Goal: Task Accomplishment & Management: Use online tool/utility

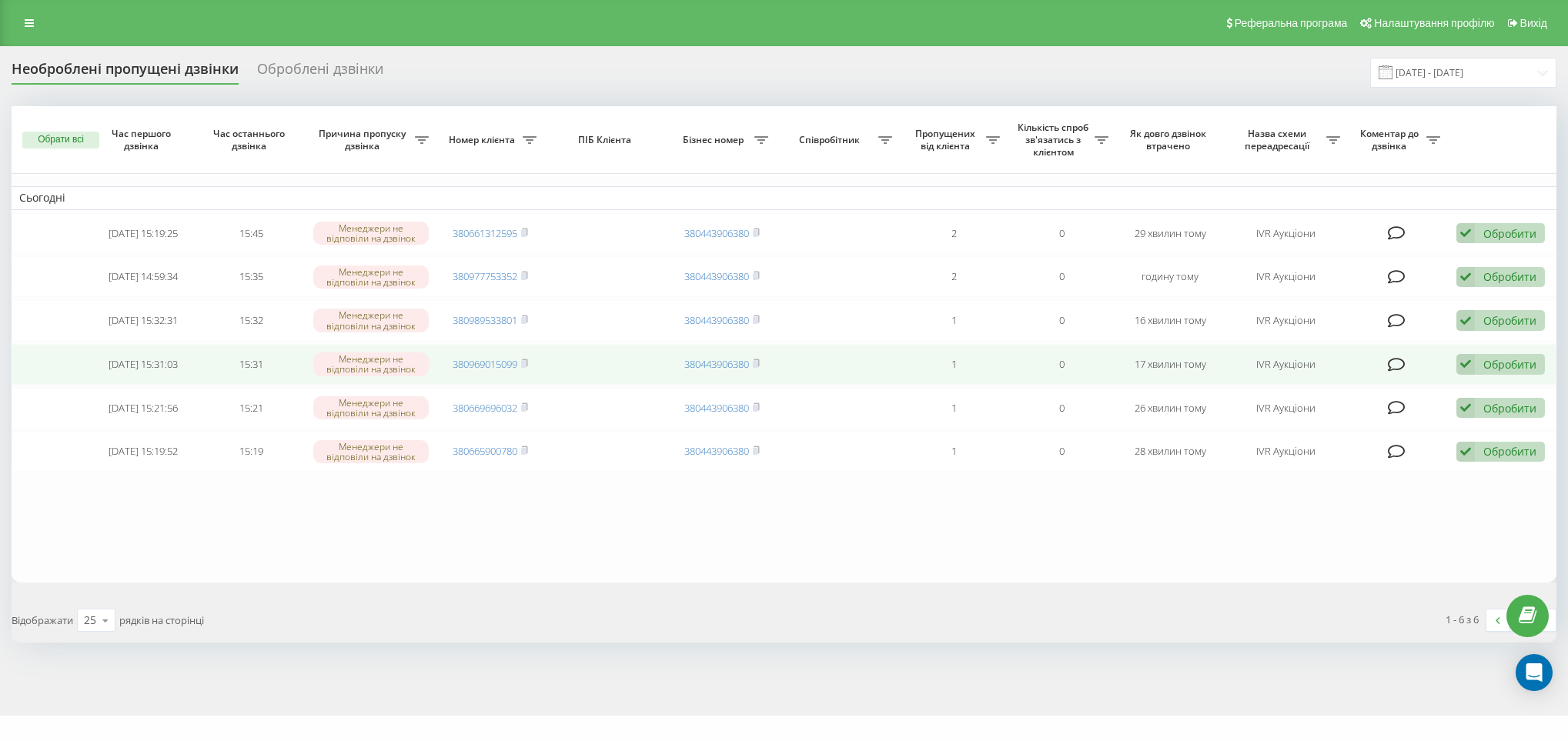
click at [1515, 370] on div "Обробити" at bounding box center [1510, 364] width 53 height 15
click at [1334, 424] on span "Зв'язався з клієнтом за допомогою іншого каналу" at bounding box center [1400, 416] width 264 height 15
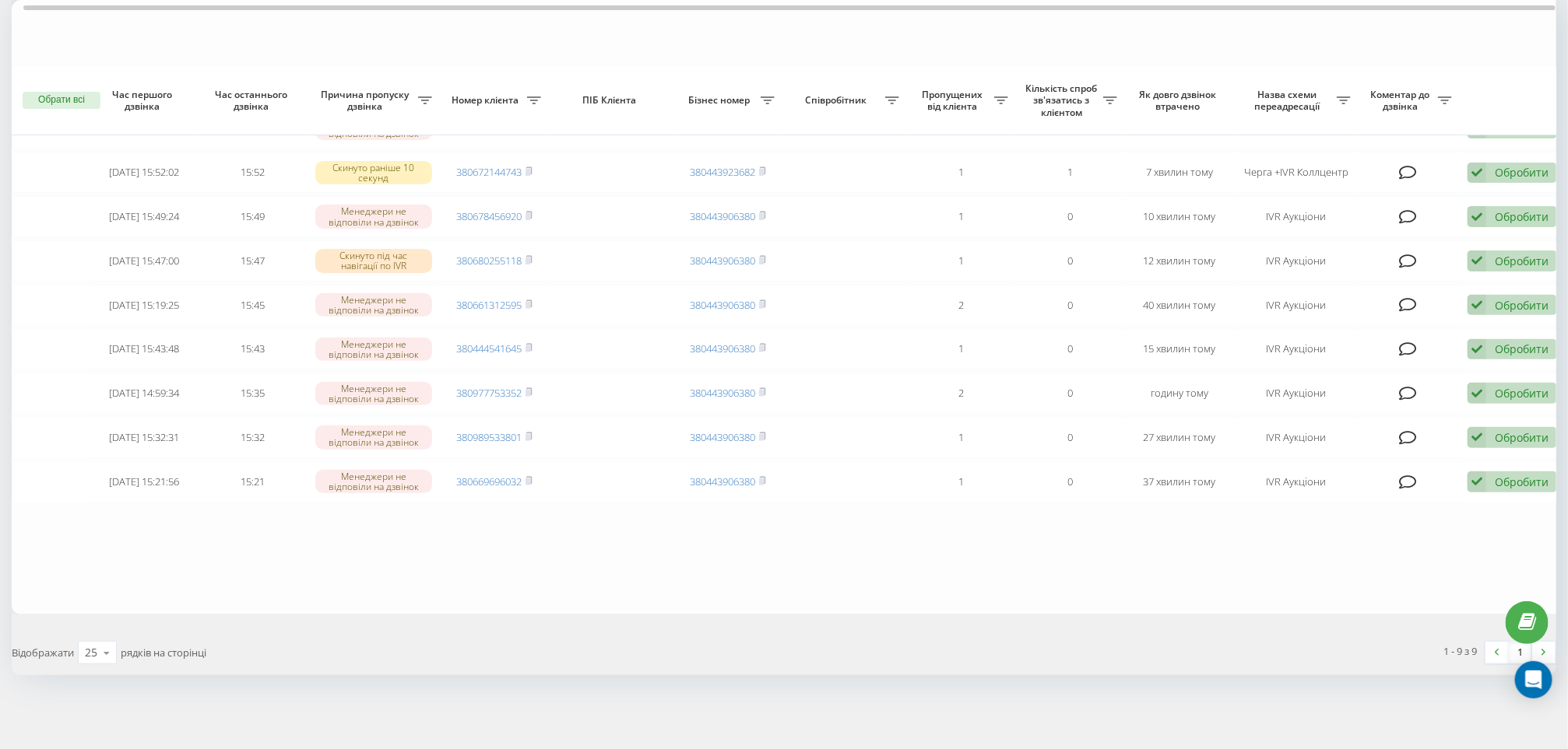
scroll to position [213, 0]
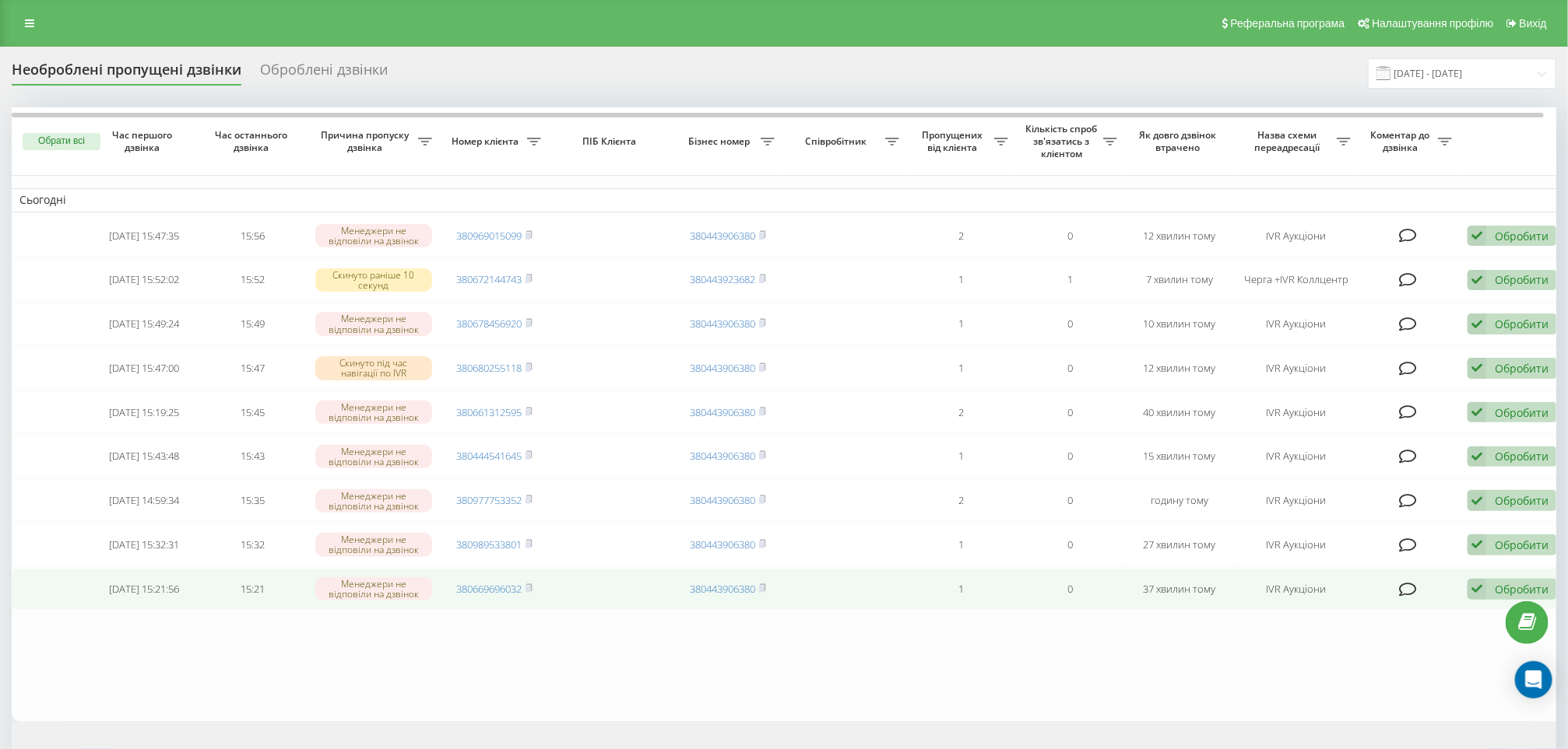
scroll to position [213, 0]
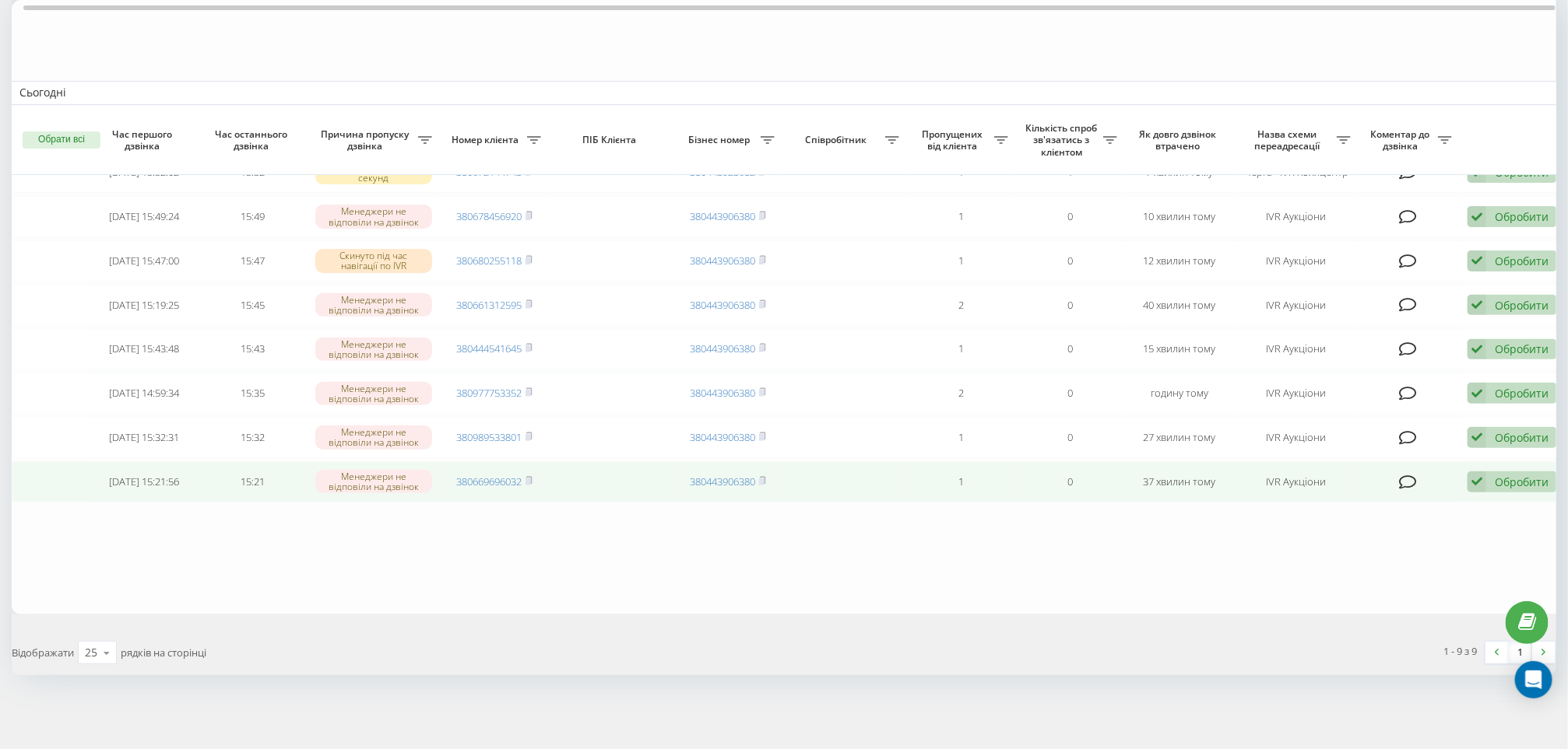
click at [1516, 482] on div "Обробити" at bounding box center [1521, 482] width 54 height 15
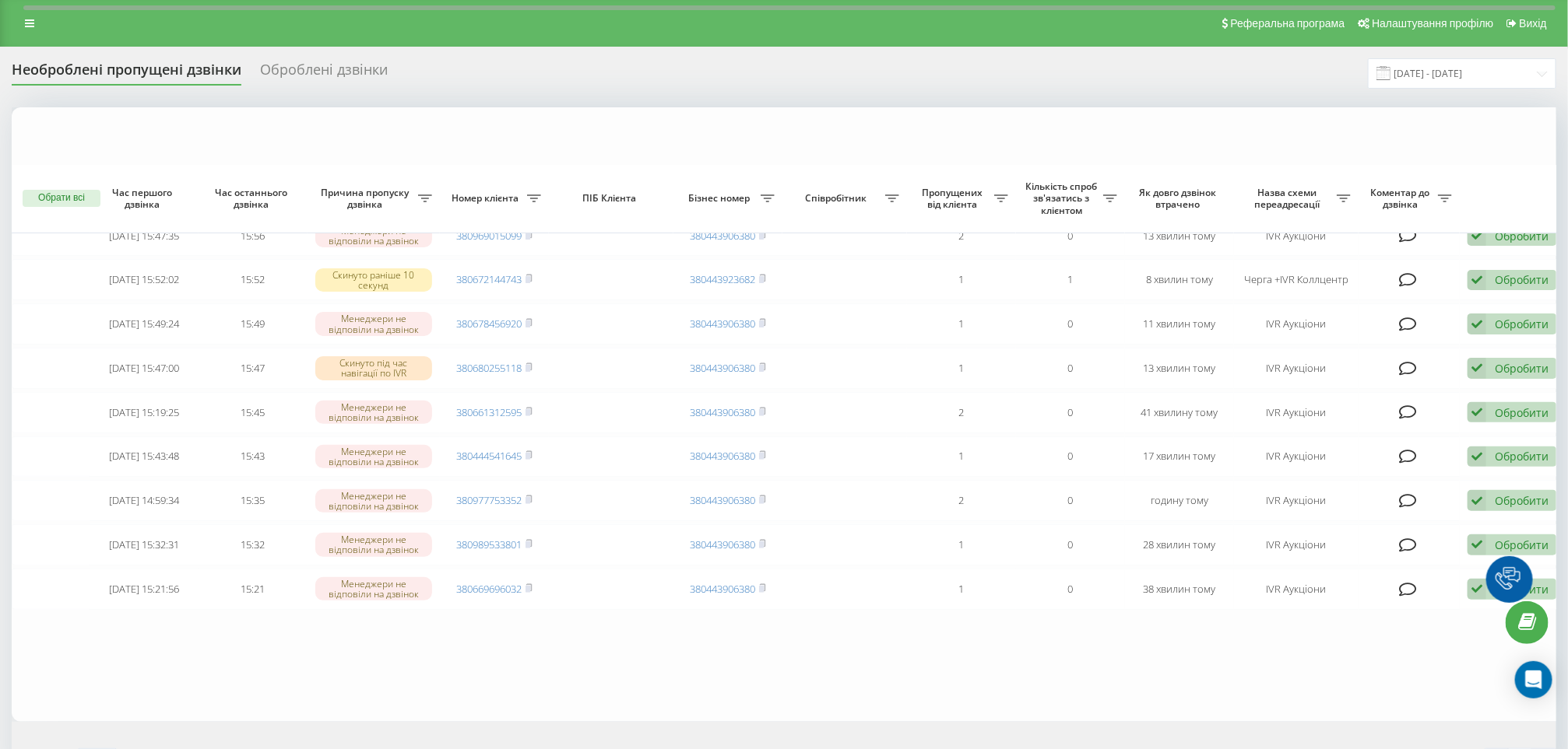
scroll to position [213, 0]
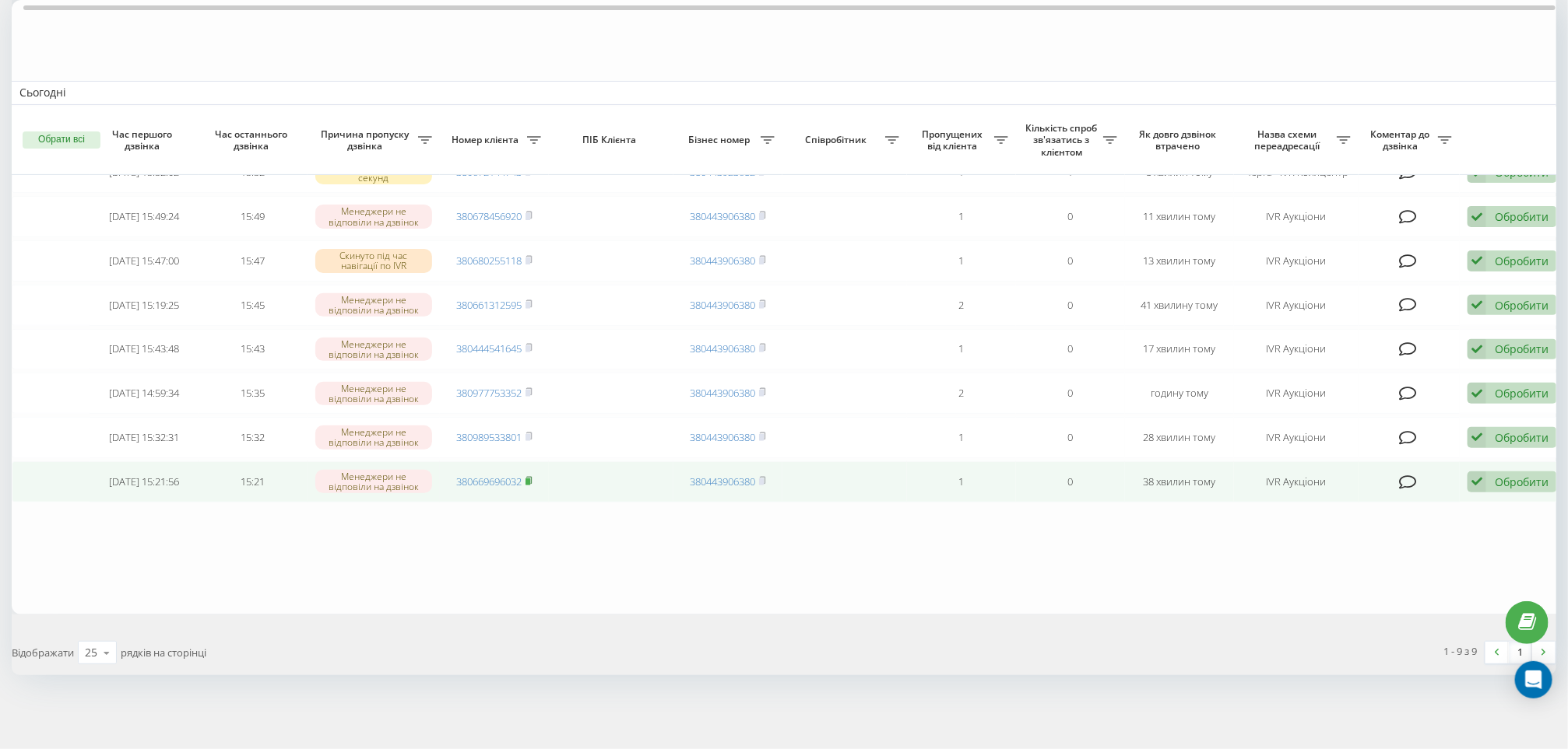
click at [530, 478] on rect at bounding box center [527, 482] width 4 height 7
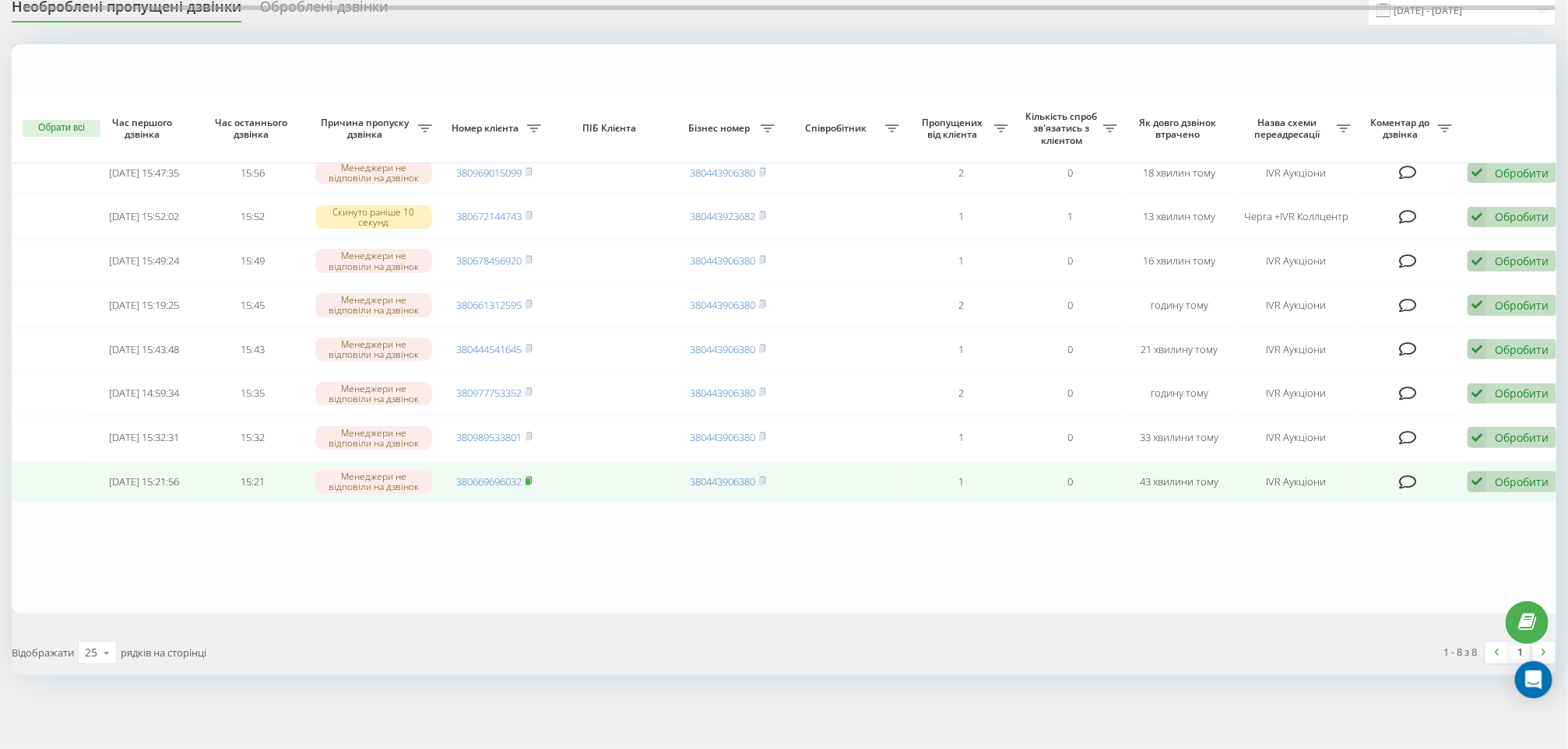
click at [529, 476] on icon at bounding box center [529, 481] width 7 height 10
click at [1535, 477] on div "Обробити" at bounding box center [1521, 482] width 54 height 15
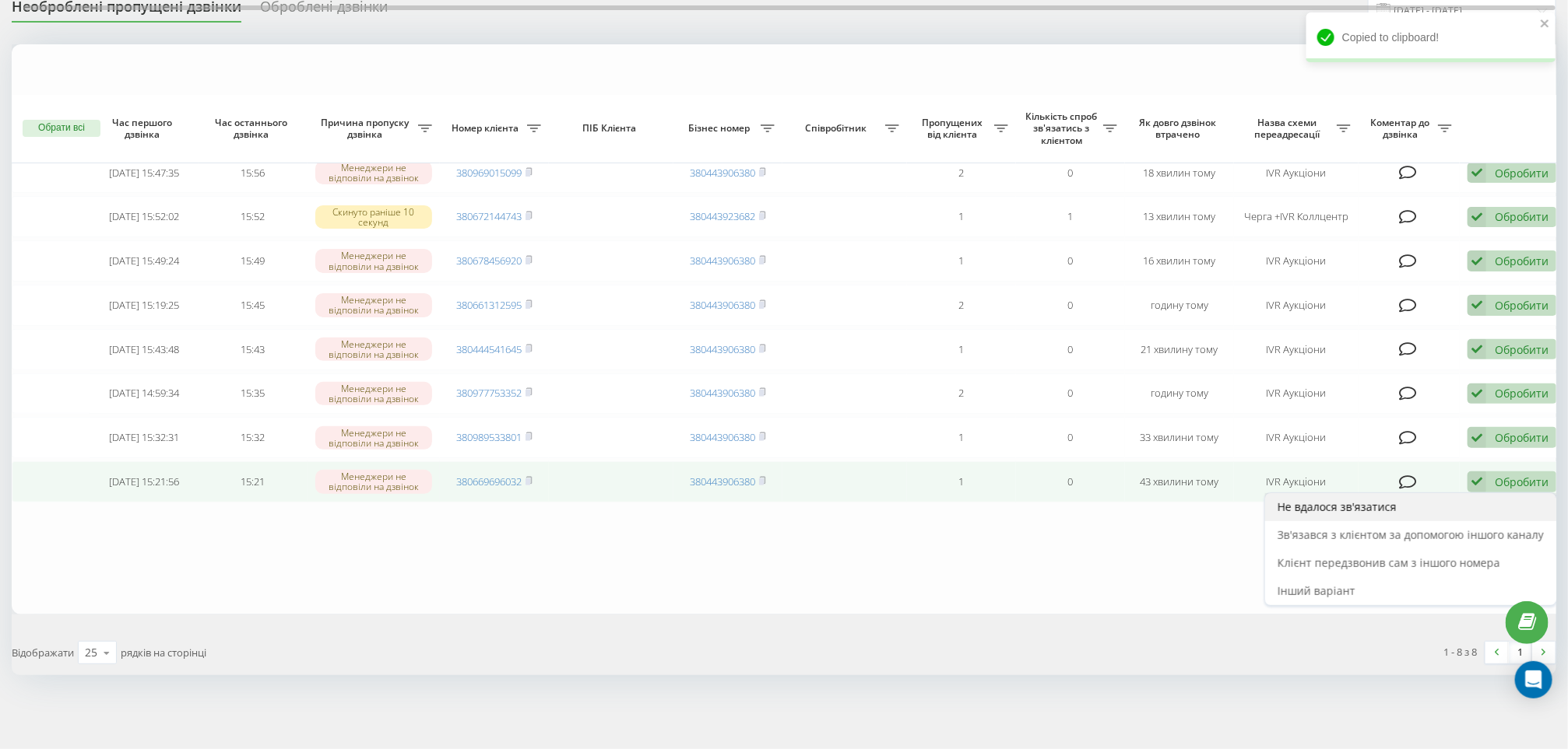
click at [1357, 511] on span "Не вдалося зв'язатися" at bounding box center [1336, 507] width 119 height 15
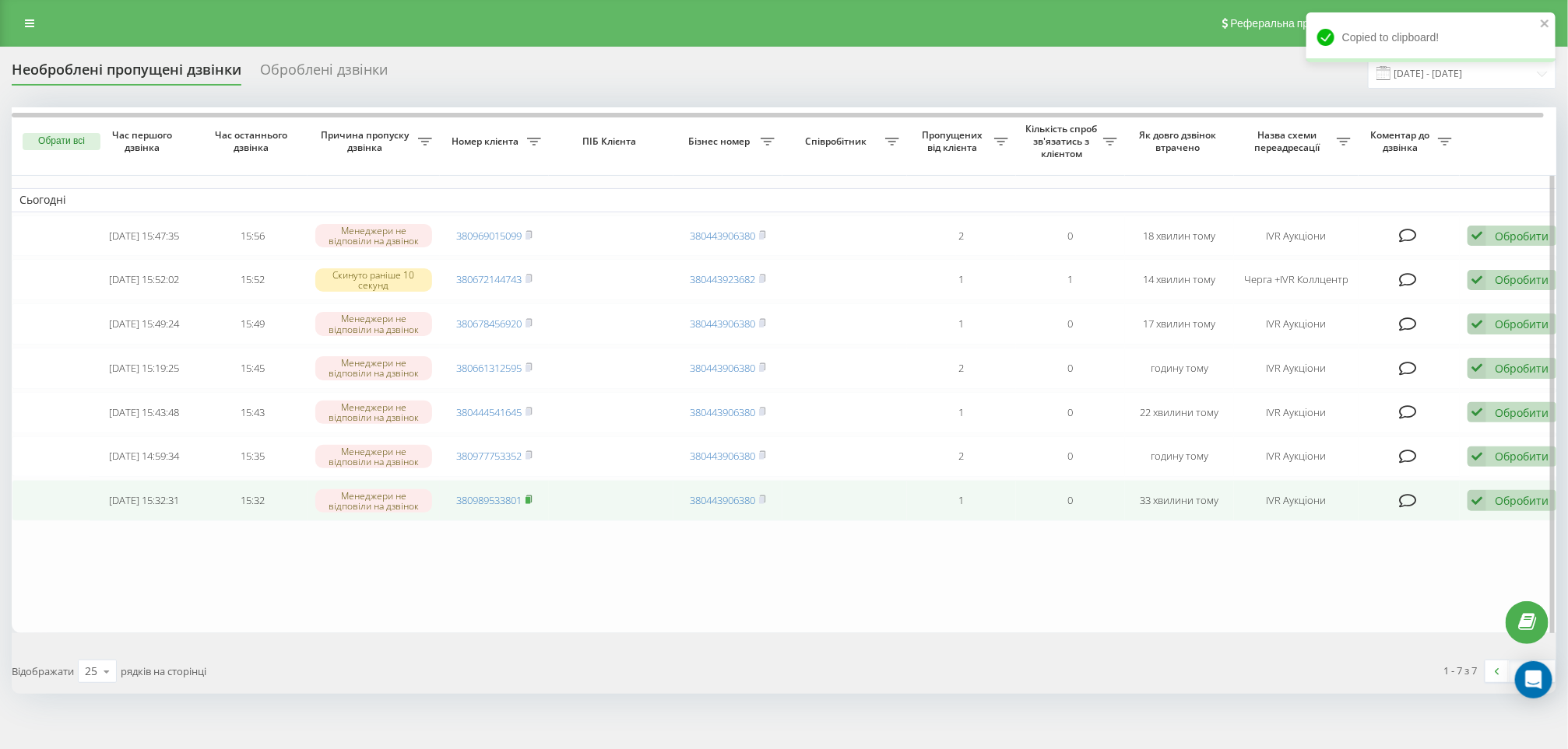
click at [532, 508] on span at bounding box center [529, 500] width 7 height 14
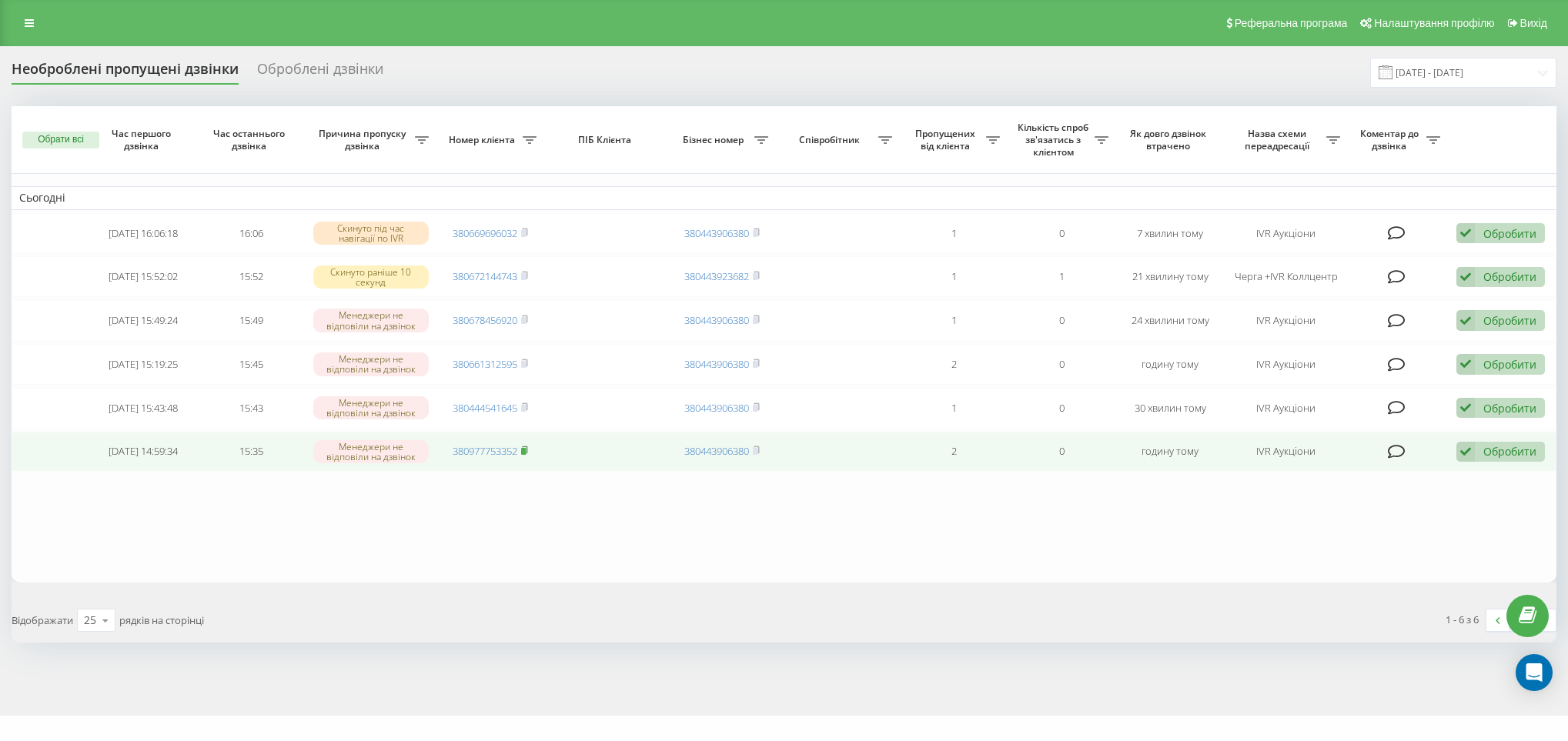
click at [526, 455] on rect at bounding box center [523, 452] width 4 height 7
click at [522, 458] on span "380977753352" at bounding box center [490, 451] width 76 height 14
click at [526, 458] on span at bounding box center [525, 451] width 7 height 14
click at [1498, 459] on div "Обробити" at bounding box center [1510, 451] width 53 height 15
click at [1310, 483] on span "Не вдалося зв'язатися" at bounding box center [1327, 476] width 118 height 15
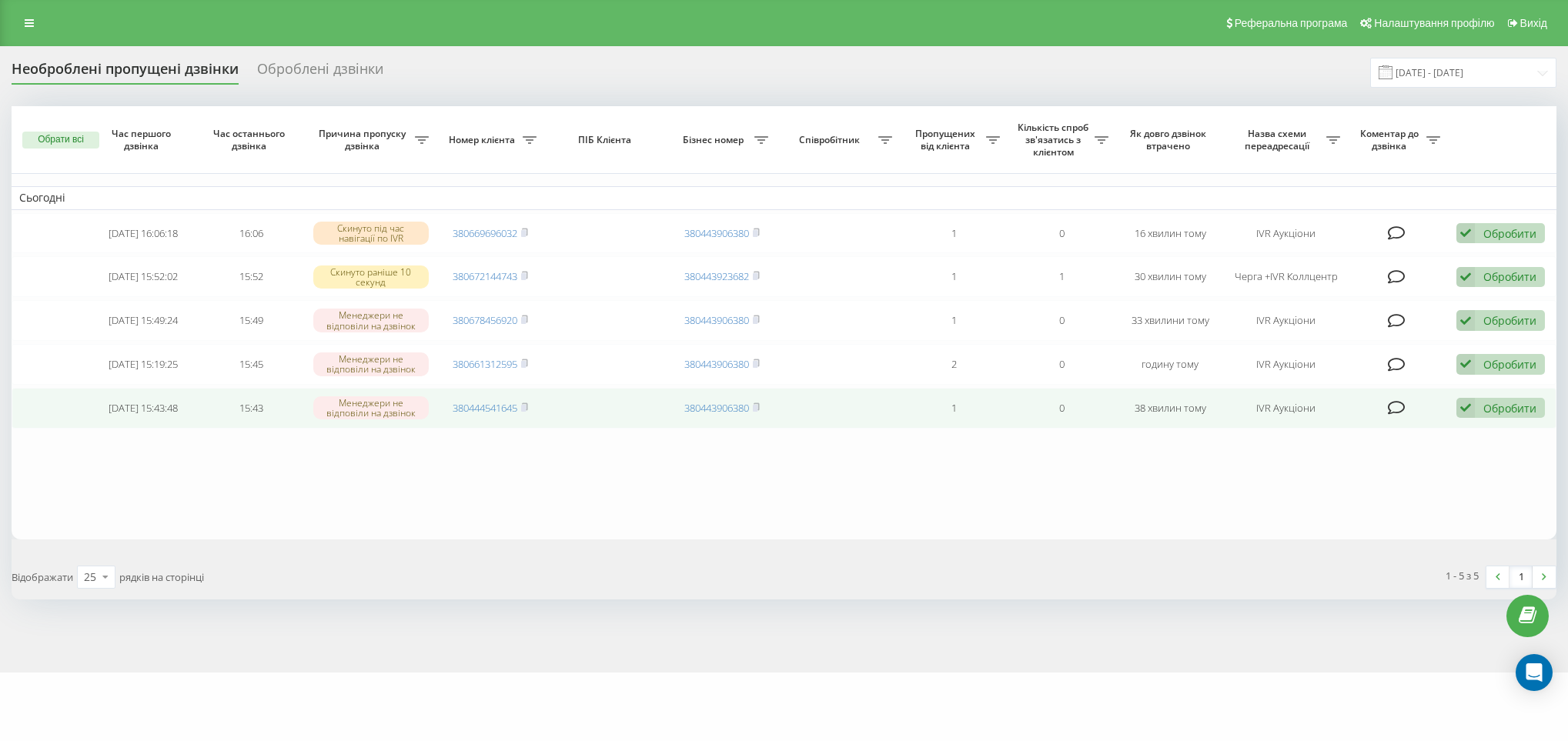
click at [532, 416] on td "380444541645" at bounding box center [490, 409] width 108 height 41
click at [532, 412] on td "380444541645" at bounding box center [490, 409] width 108 height 41
click at [532, 416] on td "380444541645" at bounding box center [490, 409] width 108 height 41
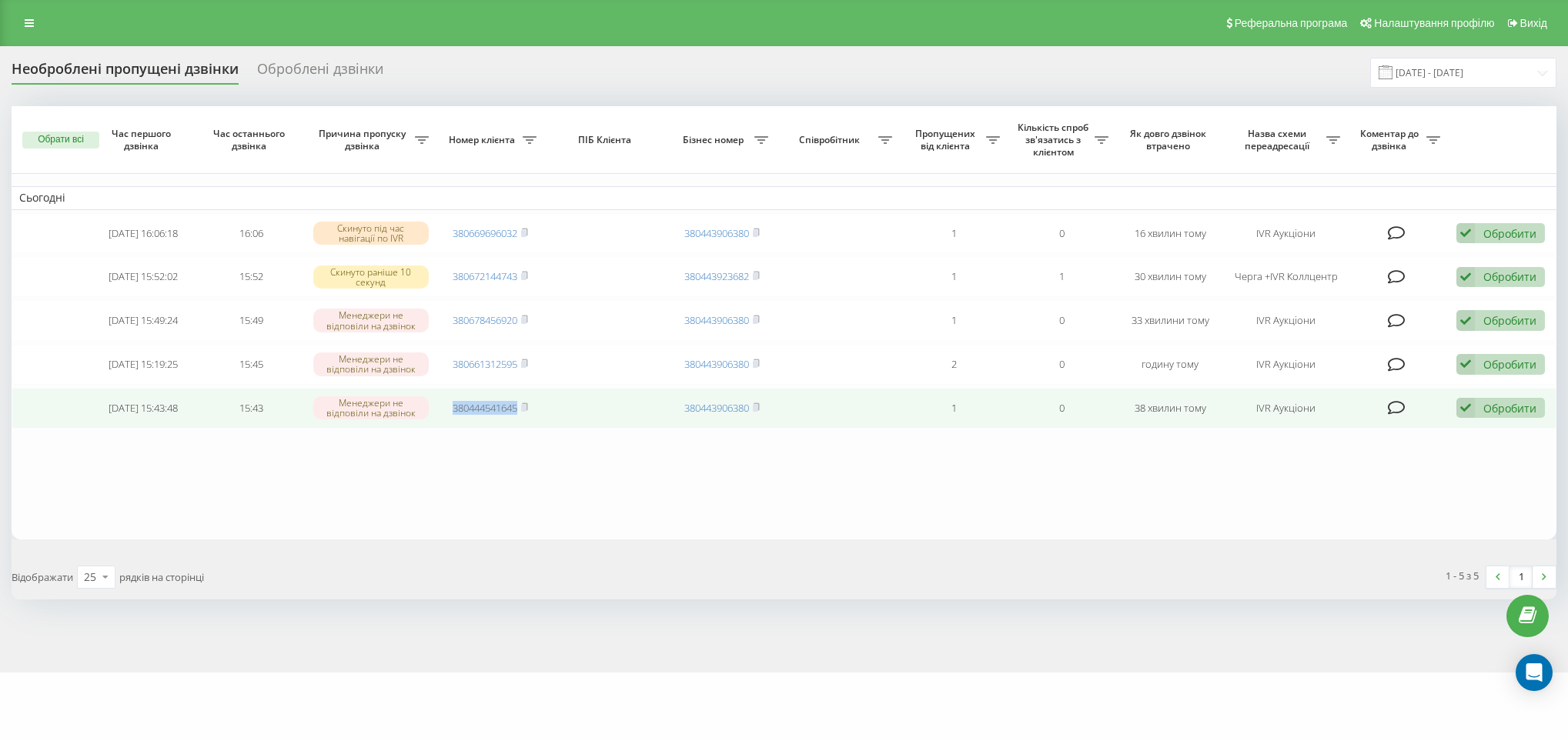
click at [1492, 416] on div "Обробити" at bounding box center [1510, 408] width 53 height 15
click at [1335, 440] on span "Не вдалося зв'язатися" at bounding box center [1327, 432] width 118 height 15
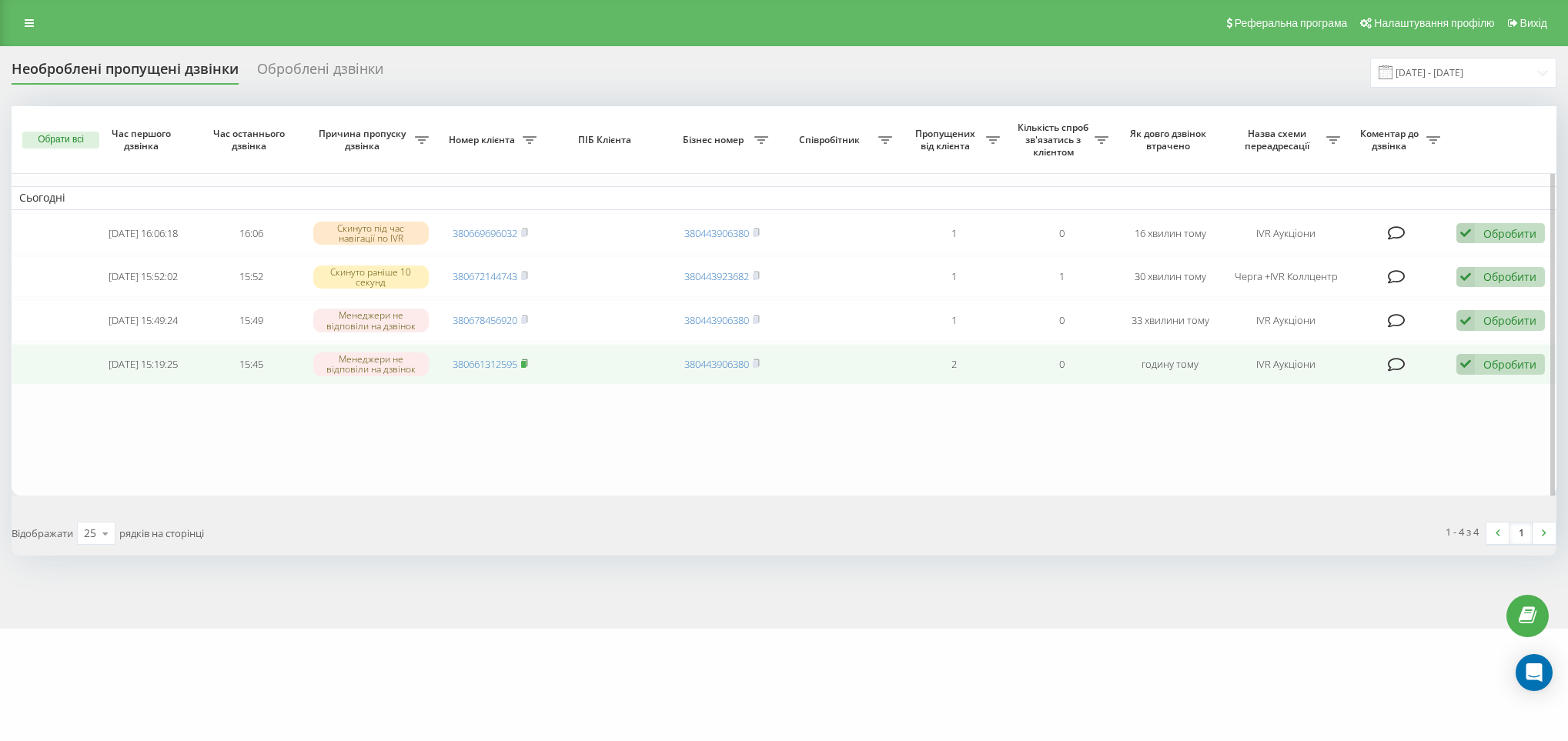
click at [526, 368] on rect at bounding box center [523, 364] width 4 height 7
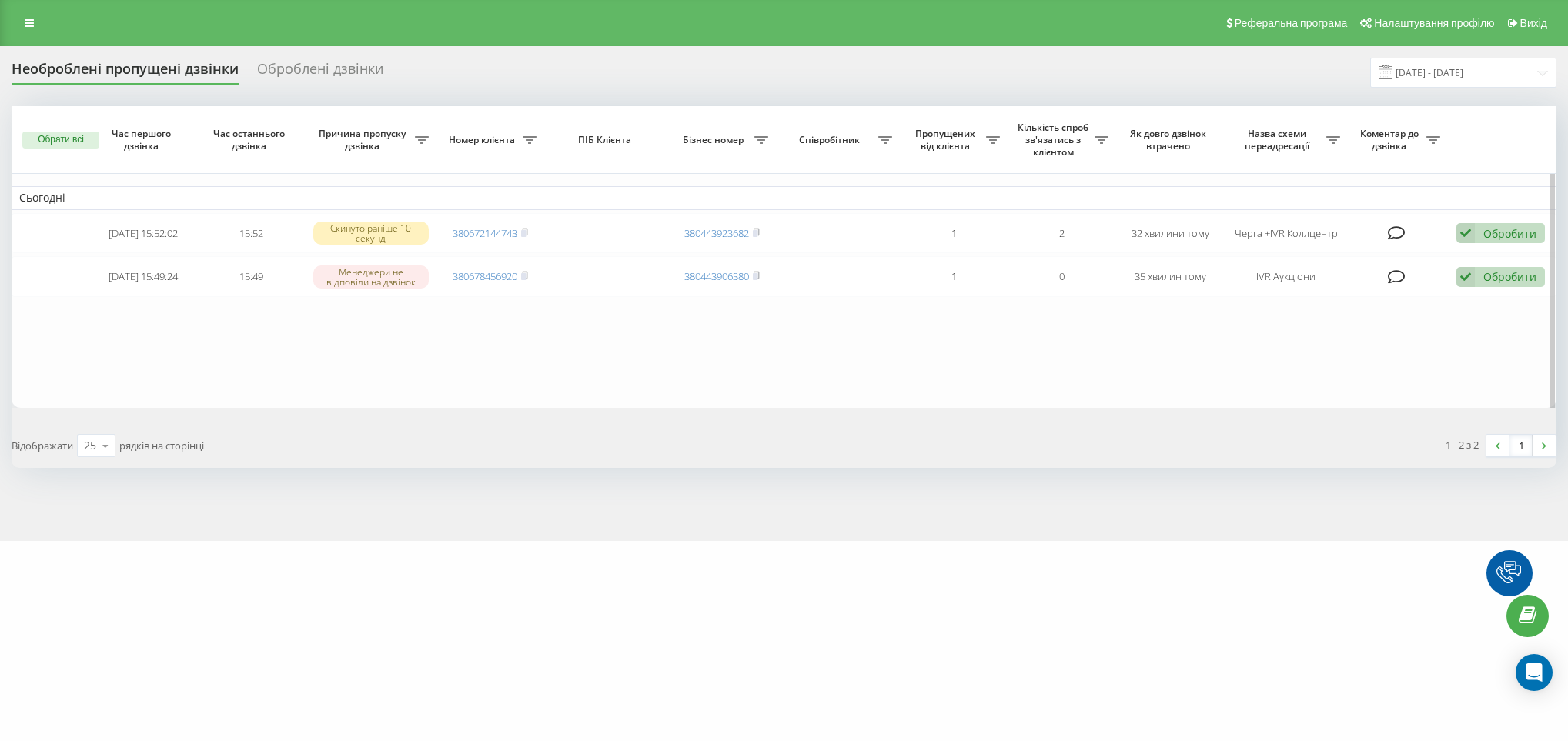
drag, startPoint x: 527, startPoint y: 280, endPoint x: 582, endPoint y: 309, distance: 62.2
click at [528, 280] on icon at bounding box center [525, 276] width 7 height 9
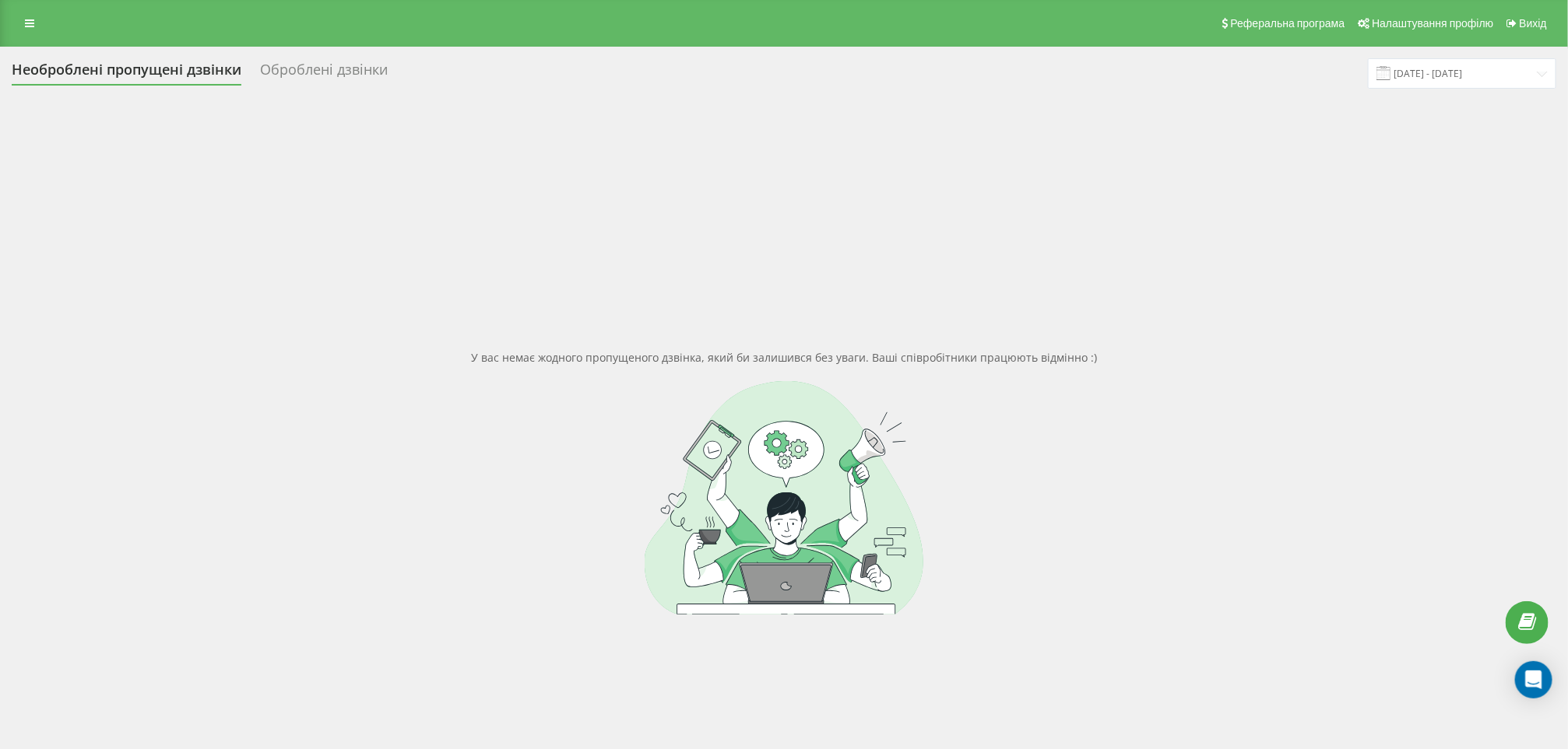
click at [0, 10] on html "[DOMAIN_NAME] Проекти [DOMAIN_NAME] Центр звернень Журнал дзвінків Журнал повід…" at bounding box center [784, 374] width 1568 height 749
click at [25, 18] on icon at bounding box center [30, 23] width 10 height 11
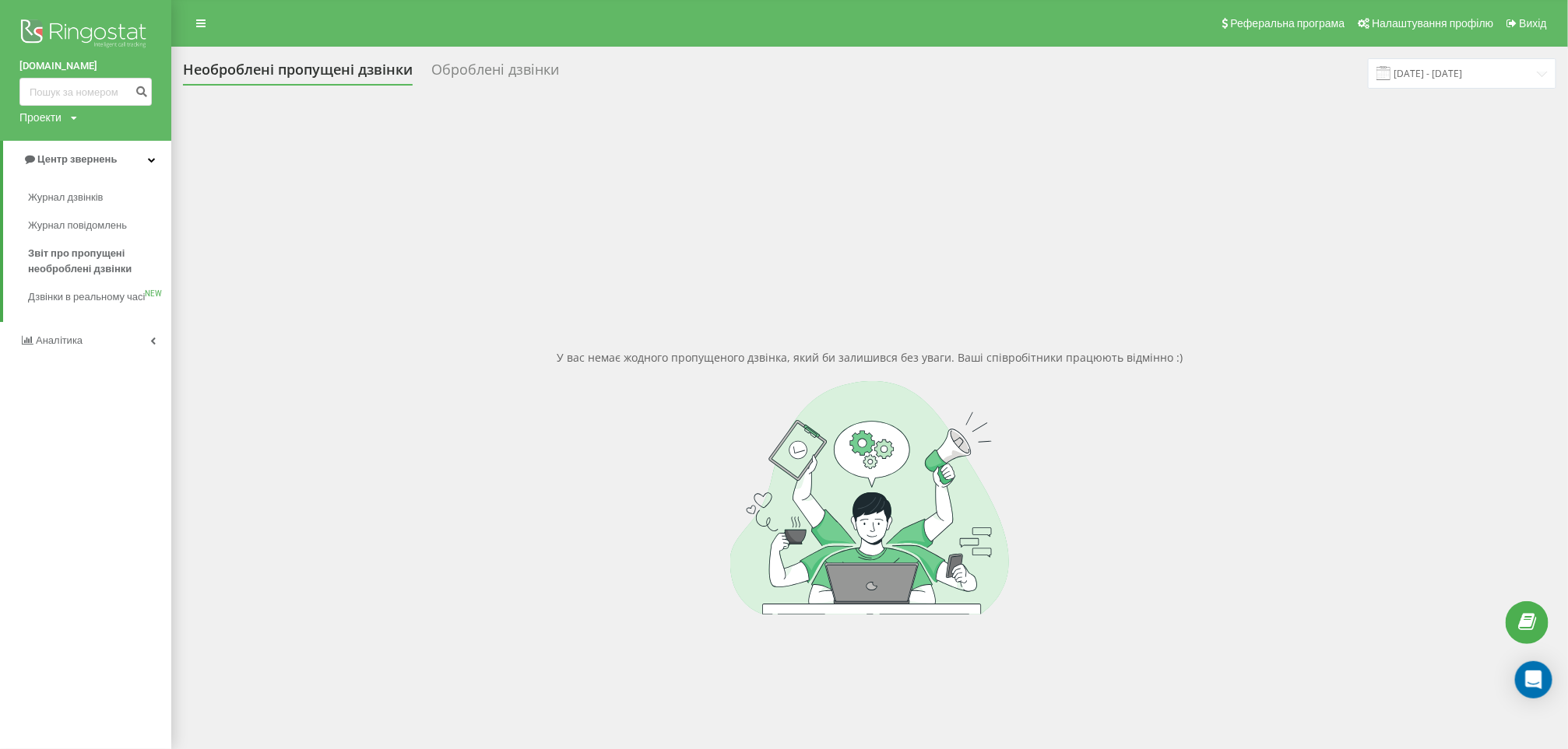
click at [94, 359] on link "Аналiтика" at bounding box center [85, 340] width 171 height 37
click at [112, 227] on span "Співробітники у реальному часі" at bounding box center [87, 243] width 118 height 31
click at [134, 161] on link "Центр звернень" at bounding box center [85, 159] width 171 height 37
click at [92, 264] on span "Звіт про пропущені необроблені дзвінки" at bounding box center [96, 261] width 135 height 31
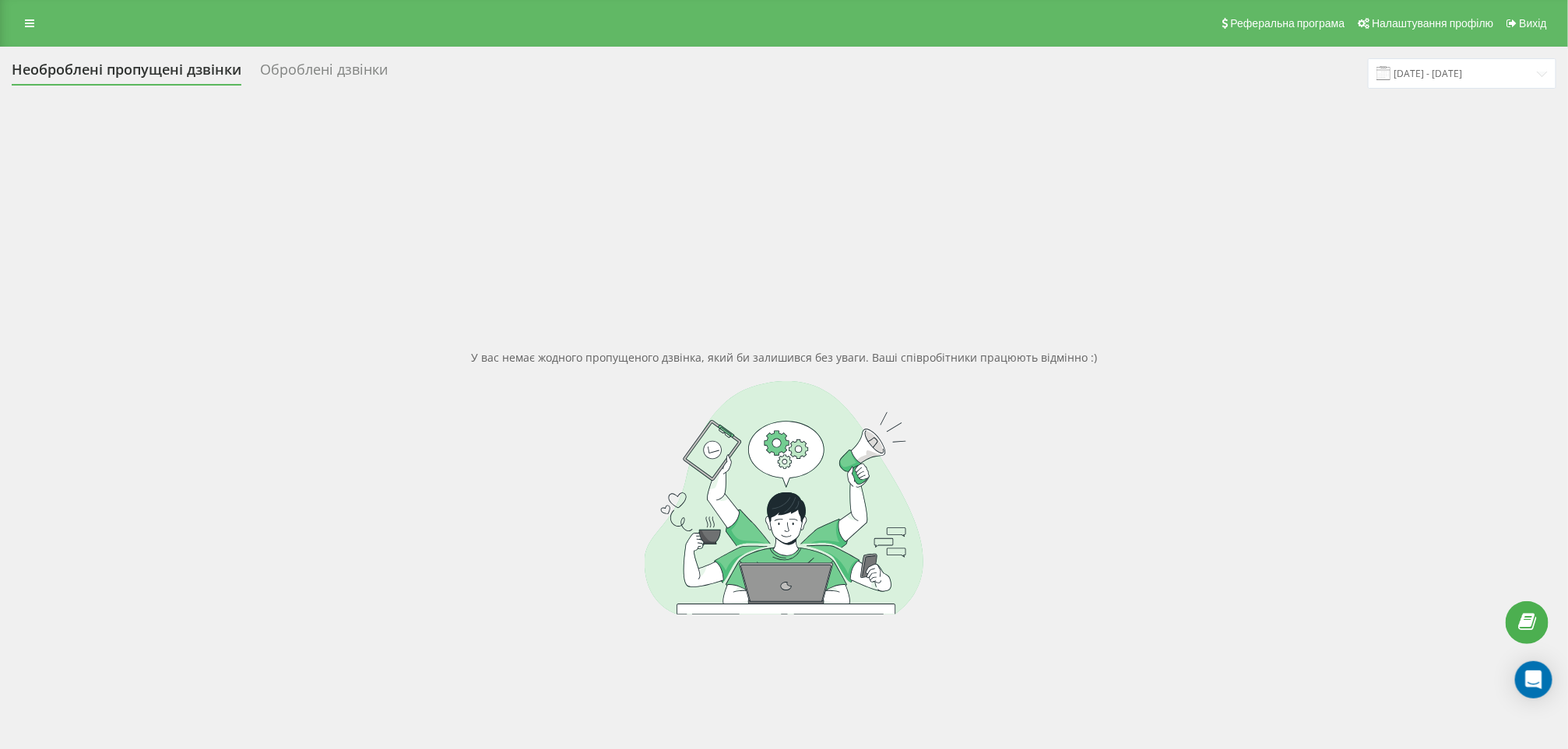
drag, startPoint x: 0, startPoint y: 24, endPoint x: 10, endPoint y: 24, distance: 10.0
click at [5, 24] on div "Реферальна програма Налаштування профілю Вихід" at bounding box center [784, 23] width 1568 height 47
click at [12, 23] on div "Реферальна програма Налаштування профілю Вихід" at bounding box center [784, 23] width 1568 height 47
click at [21, 23] on link at bounding box center [30, 23] width 28 height 22
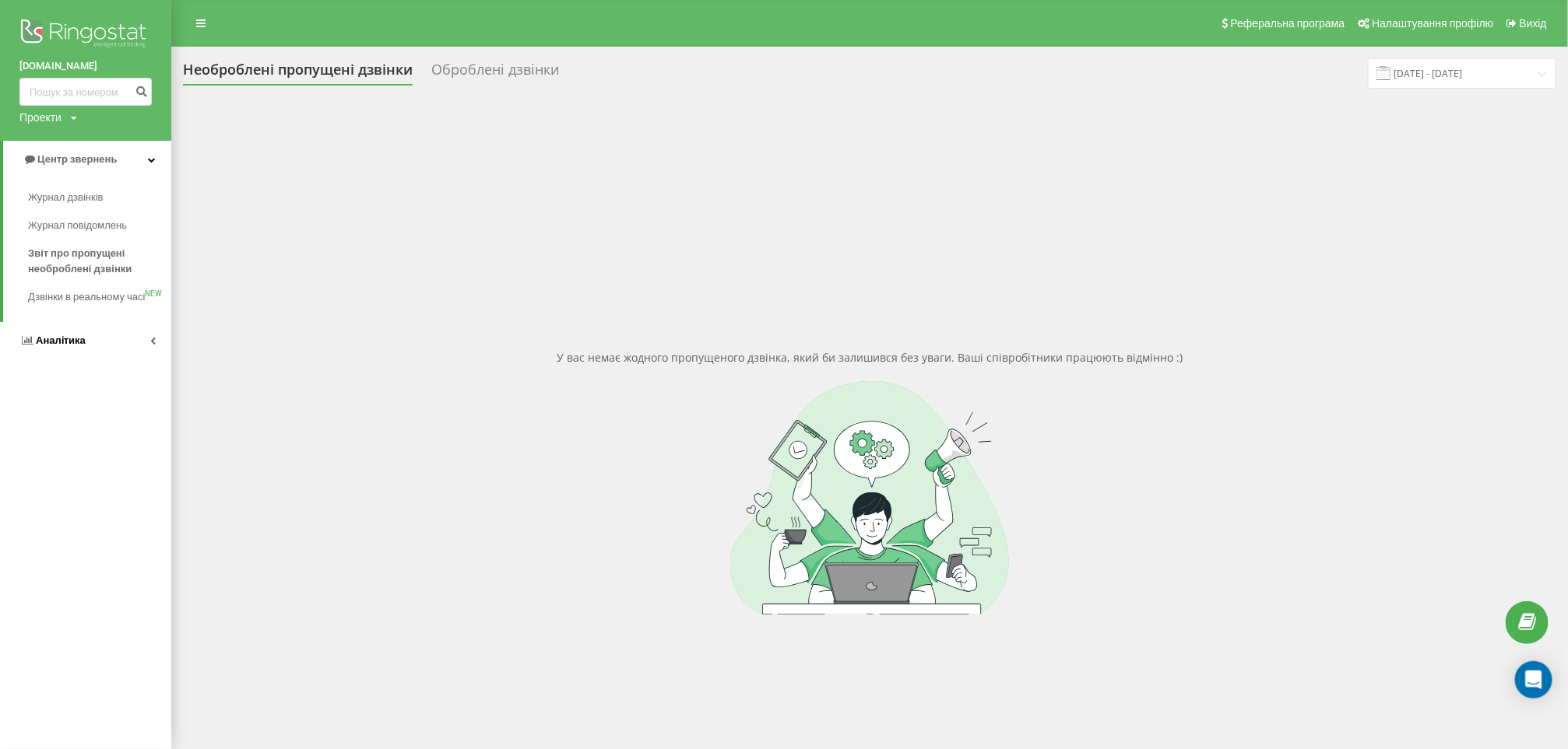
click at [69, 346] on span "Аналiтика" at bounding box center [60, 340] width 49 height 11
click at [84, 252] on span "Співробітники у реальному часі" at bounding box center [87, 243] width 118 height 31
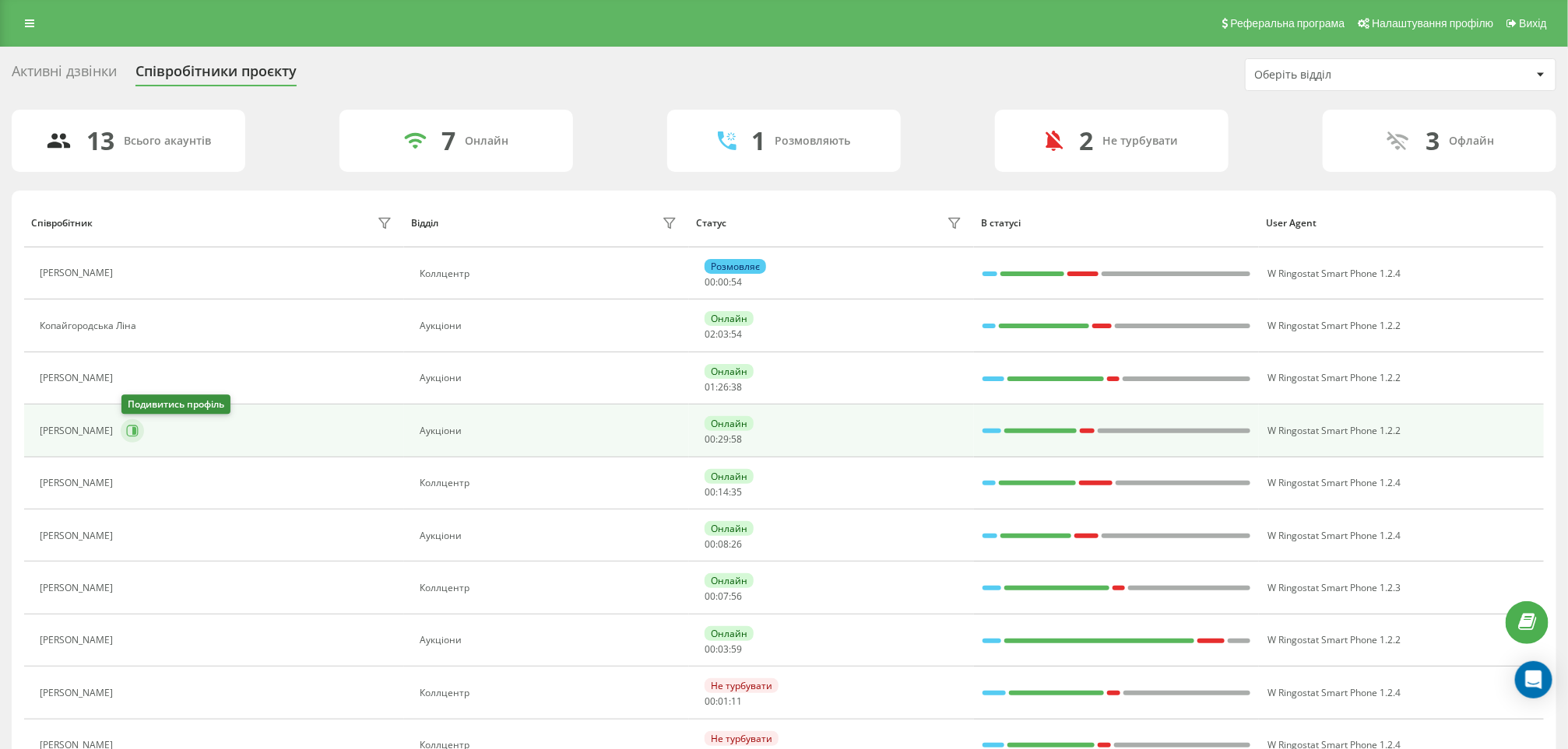
click at [127, 432] on icon at bounding box center [132, 430] width 11 height 11
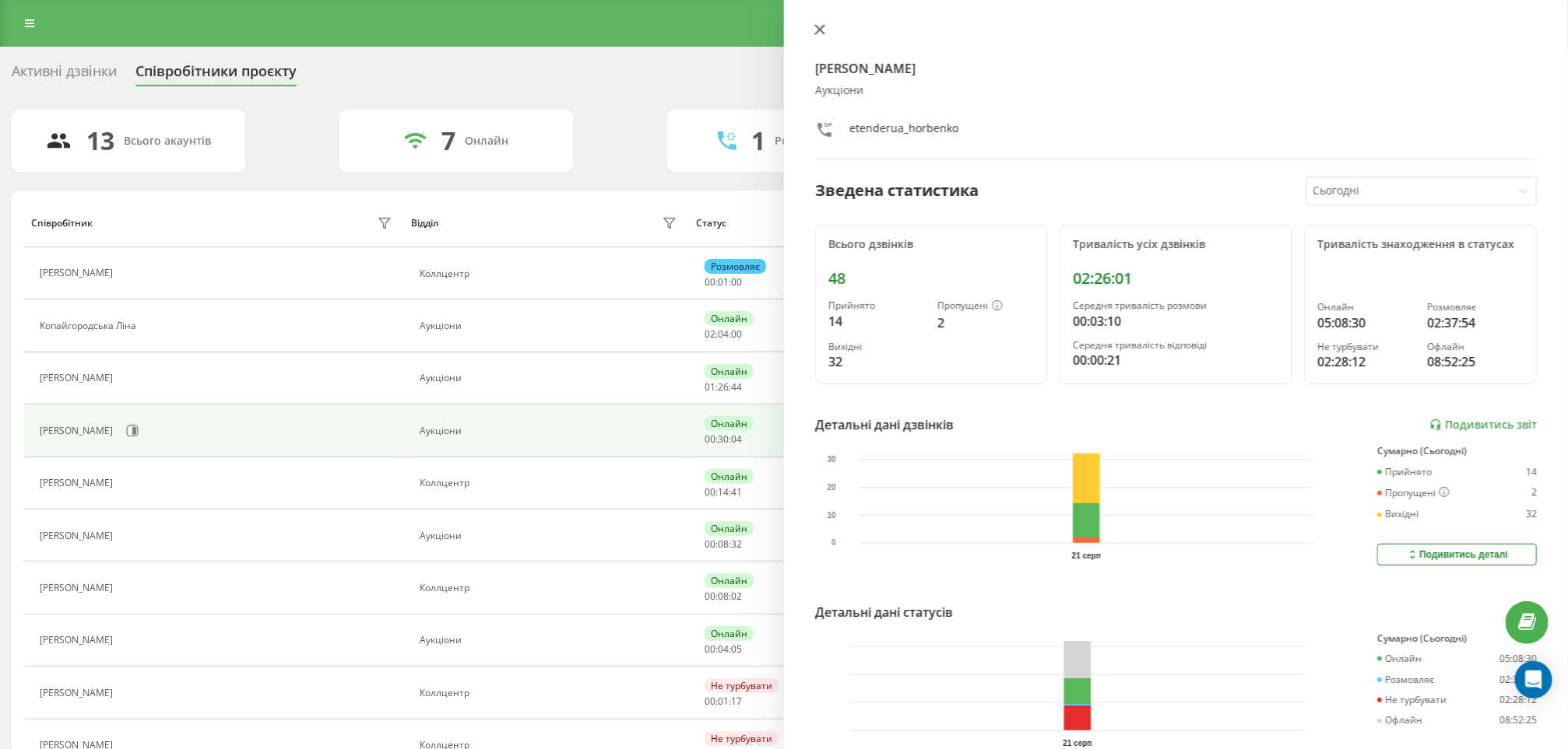
click at [818, 31] on icon at bounding box center [820, 30] width 10 height 10
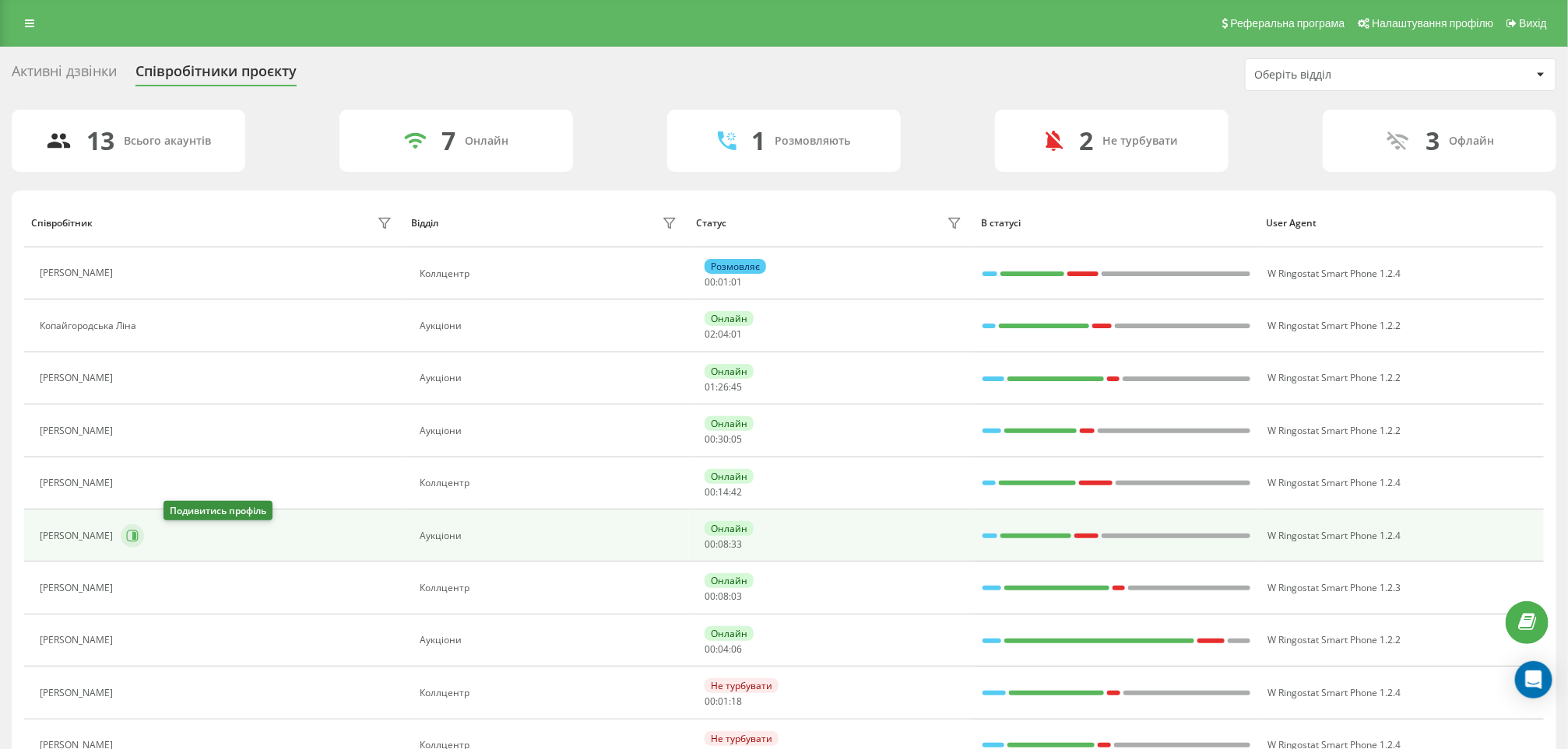
click at [139, 542] on icon at bounding box center [132, 536] width 12 height 12
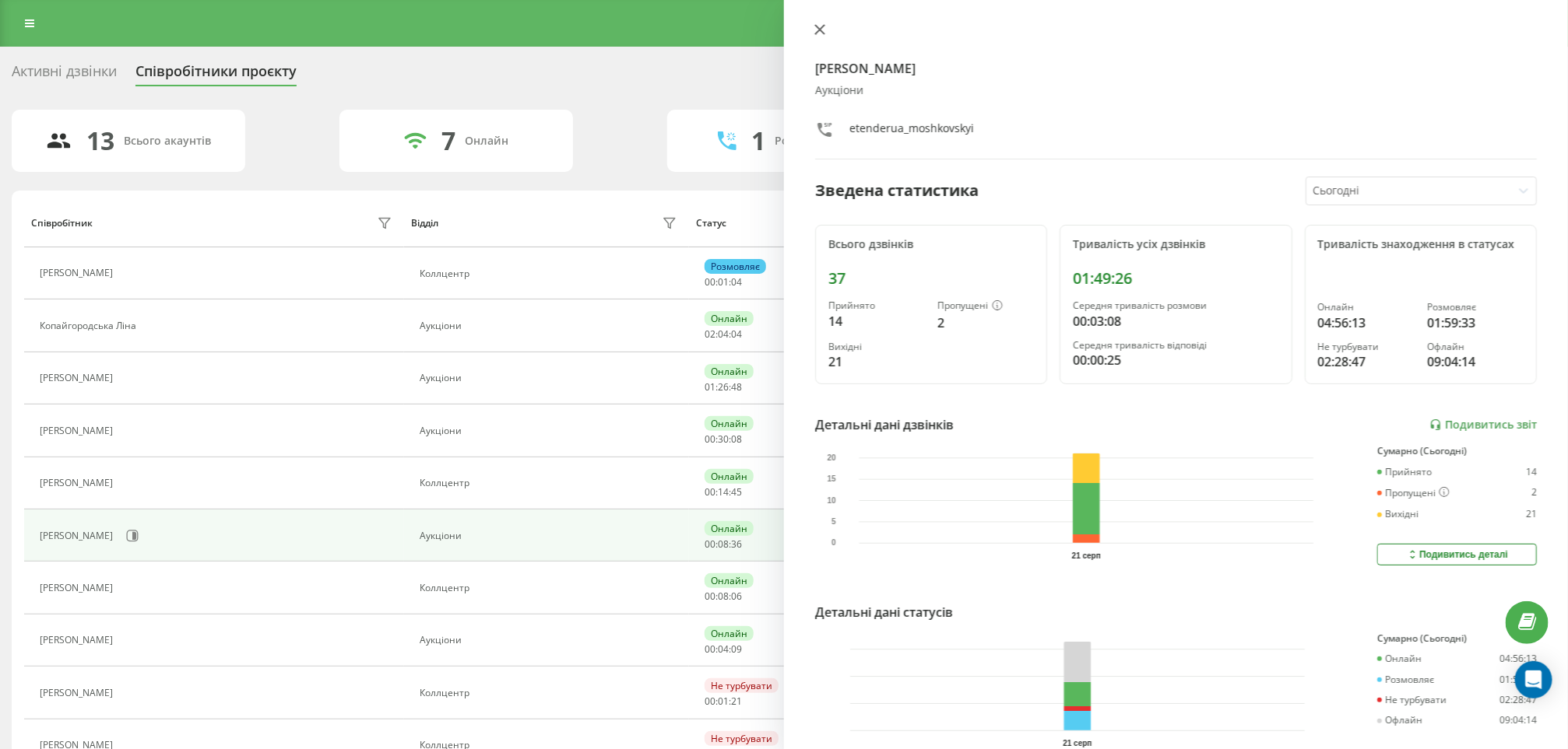
click at [823, 30] on icon at bounding box center [820, 30] width 11 height 11
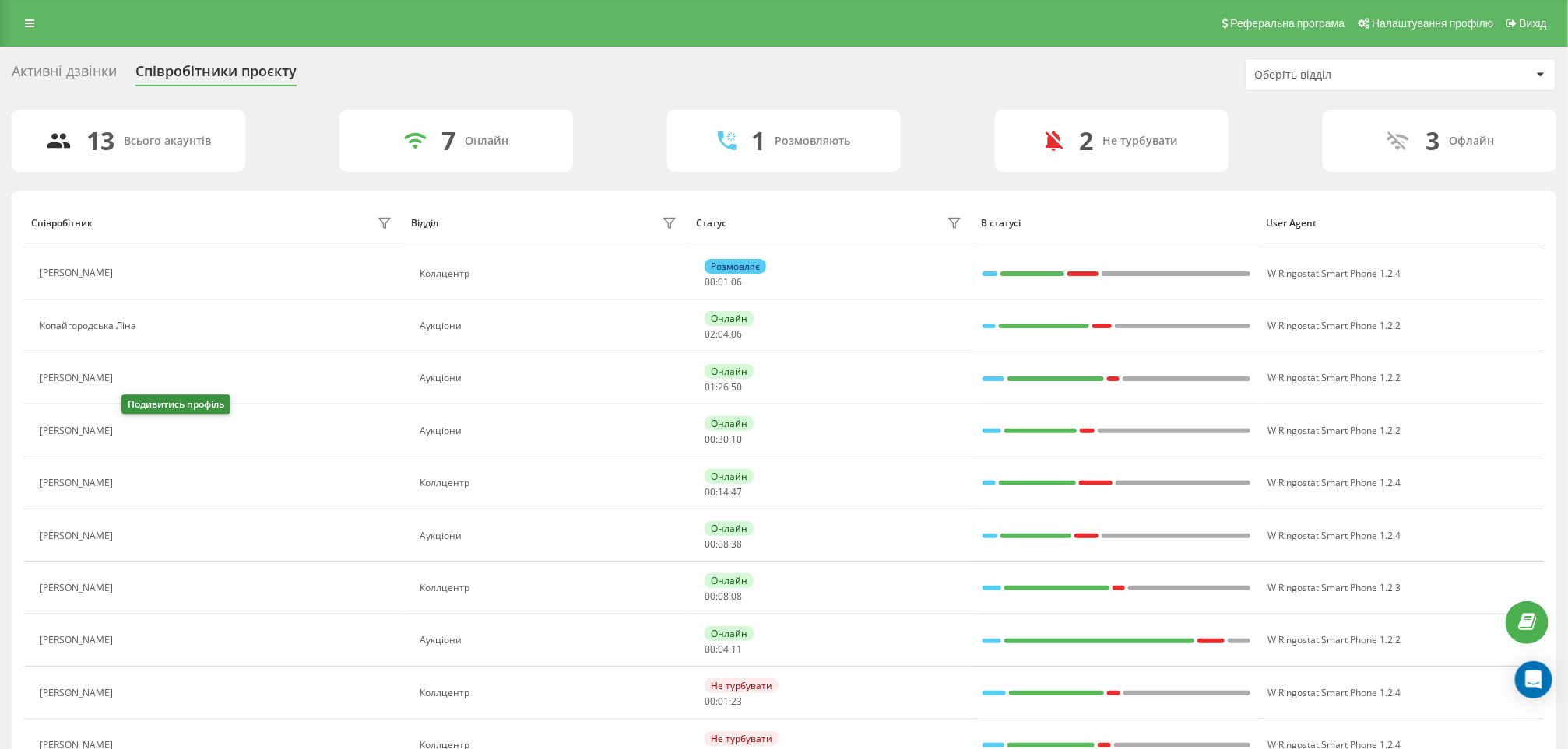
click at [134, 428] on icon at bounding box center [130, 431] width 12 height 12
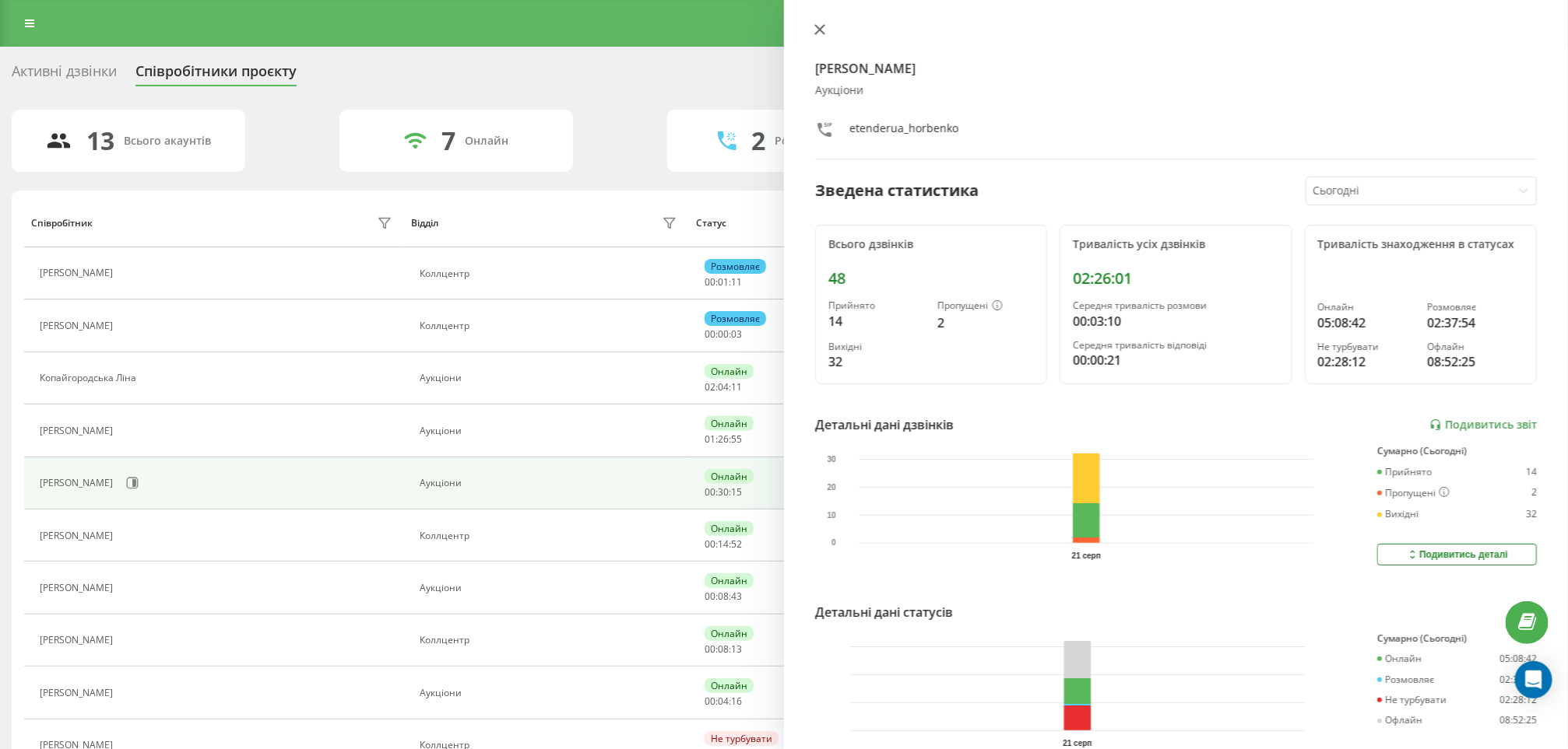
click at [816, 30] on icon at bounding box center [820, 30] width 11 height 11
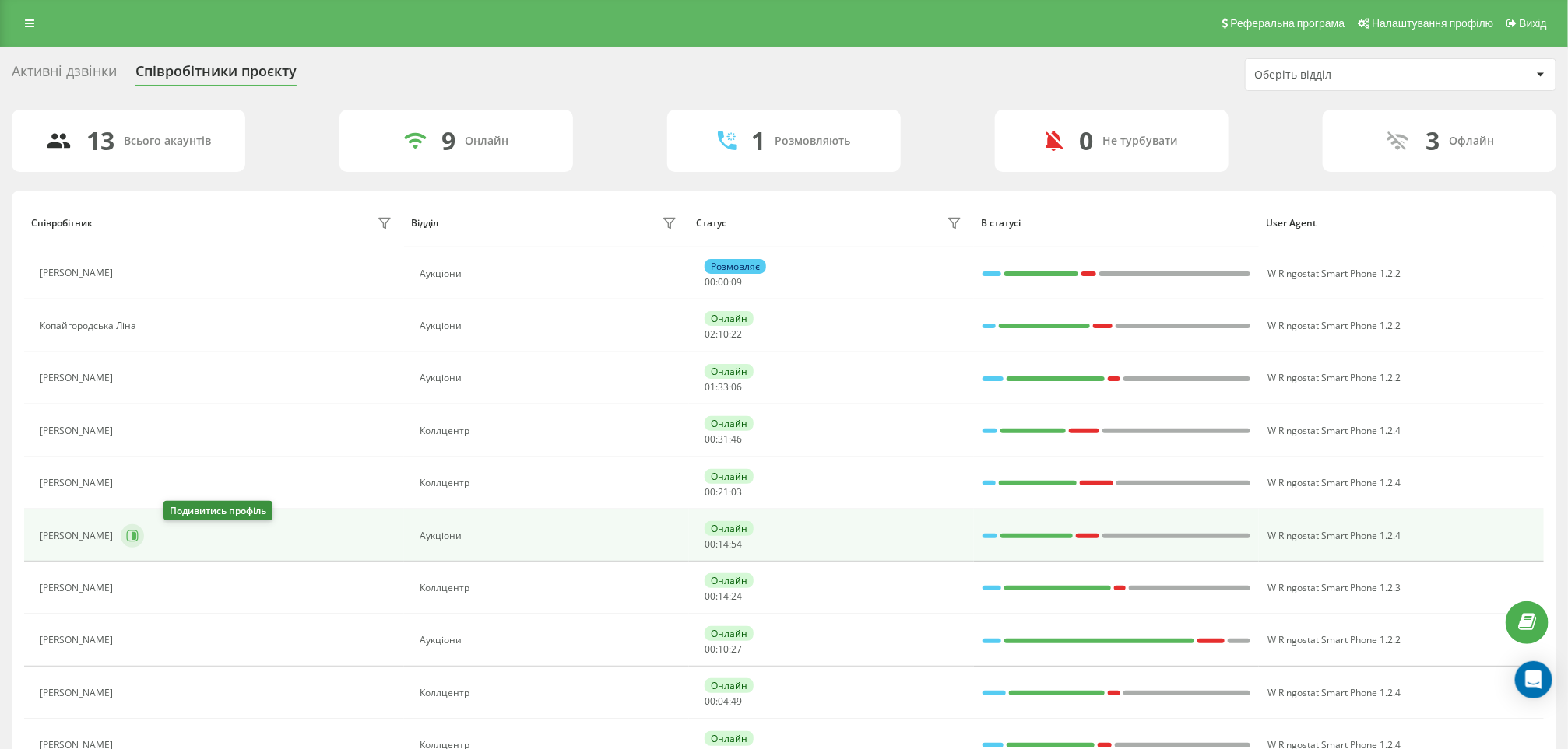
click at [139, 542] on icon at bounding box center [132, 536] width 12 height 12
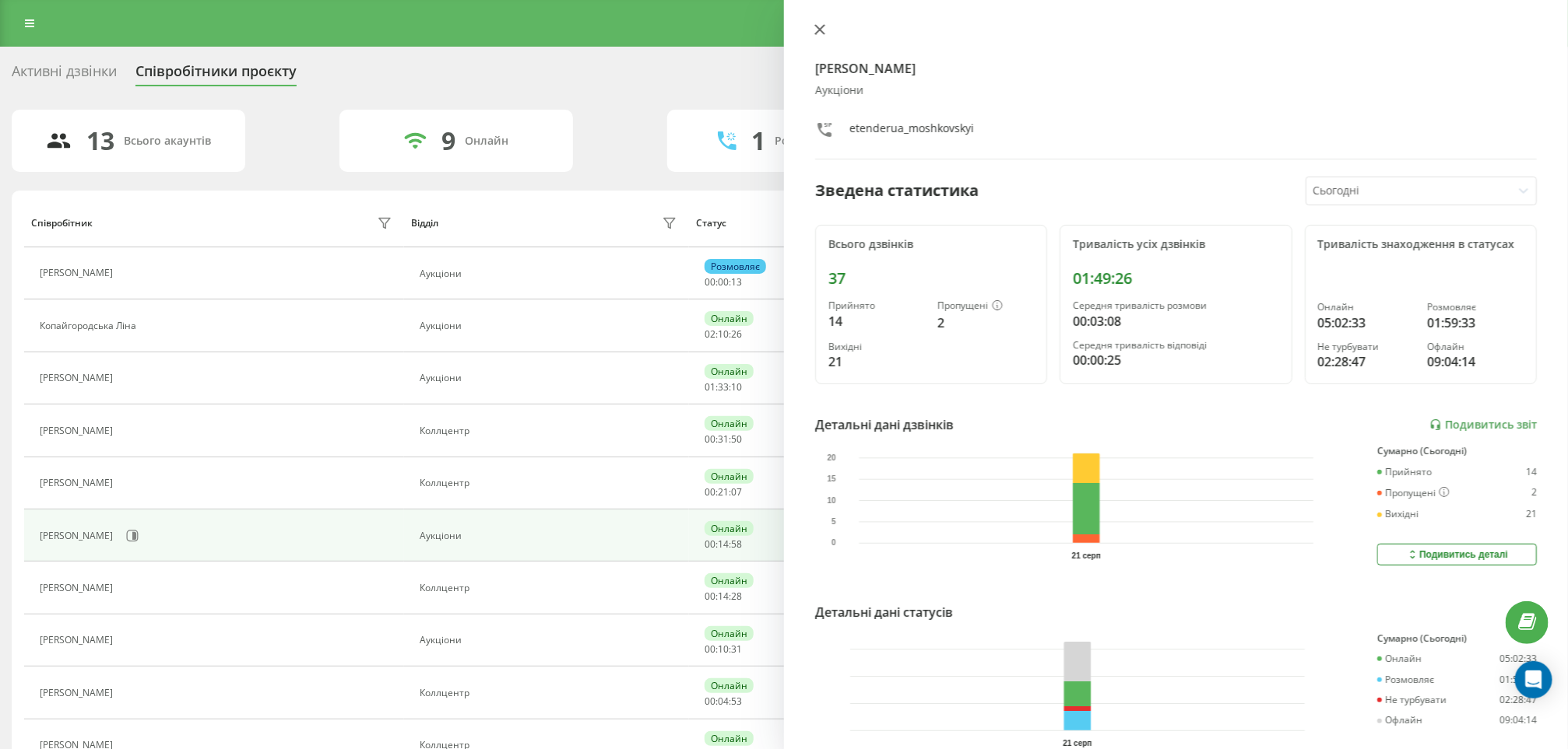
click at [824, 29] on icon at bounding box center [820, 30] width 11 height 11
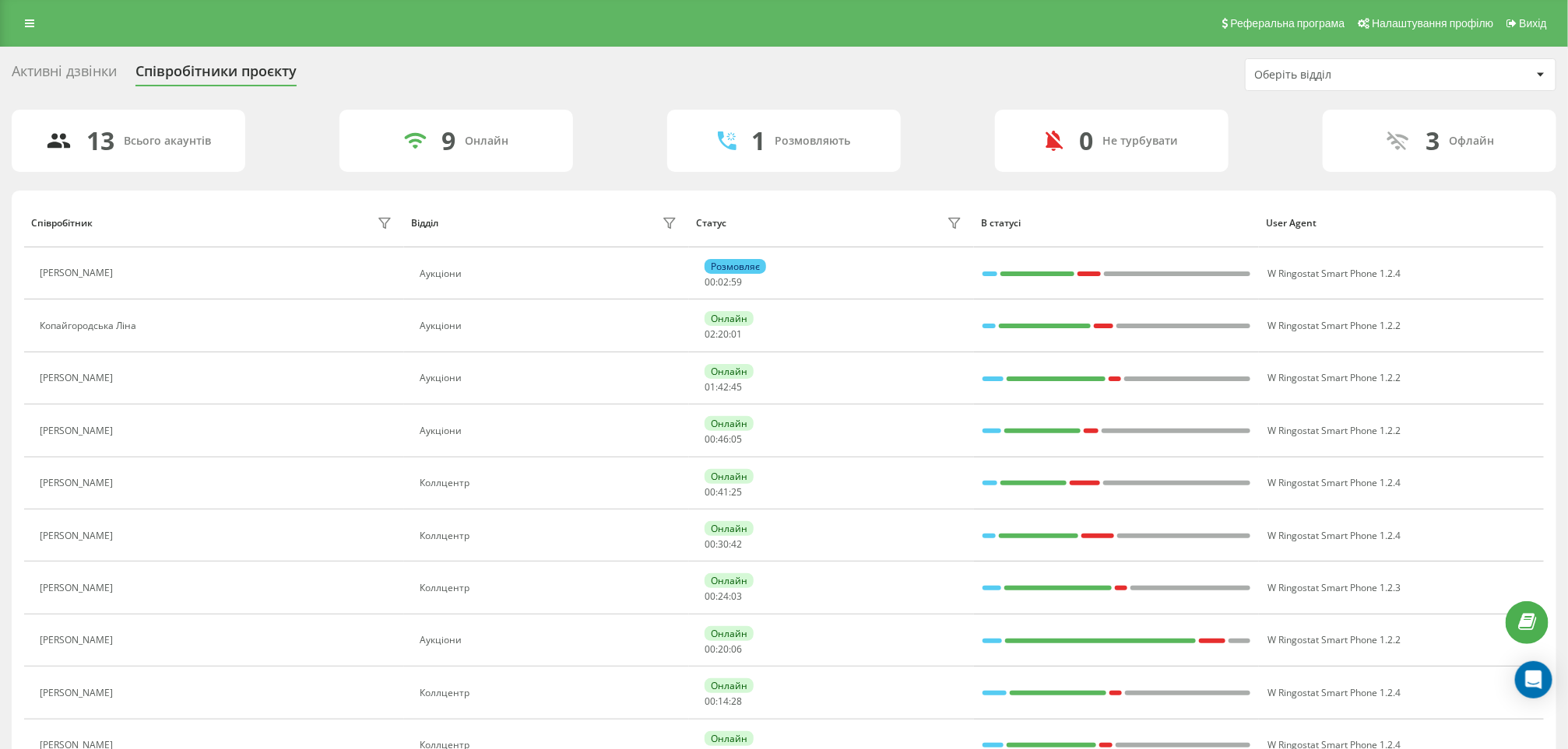
click at [29, 38] on div "Реферальна програма Налаштування профілю Вихід" at bounding box center [784, 23] width 1568 height 47
click at [22, 35] on div "Реферальна програма Налаштування профілю Вихід" at bounding box center [784, 23] width 1568 height 47
click at [22, 33] on link at bounding box center [30, 23] width 28 height 22
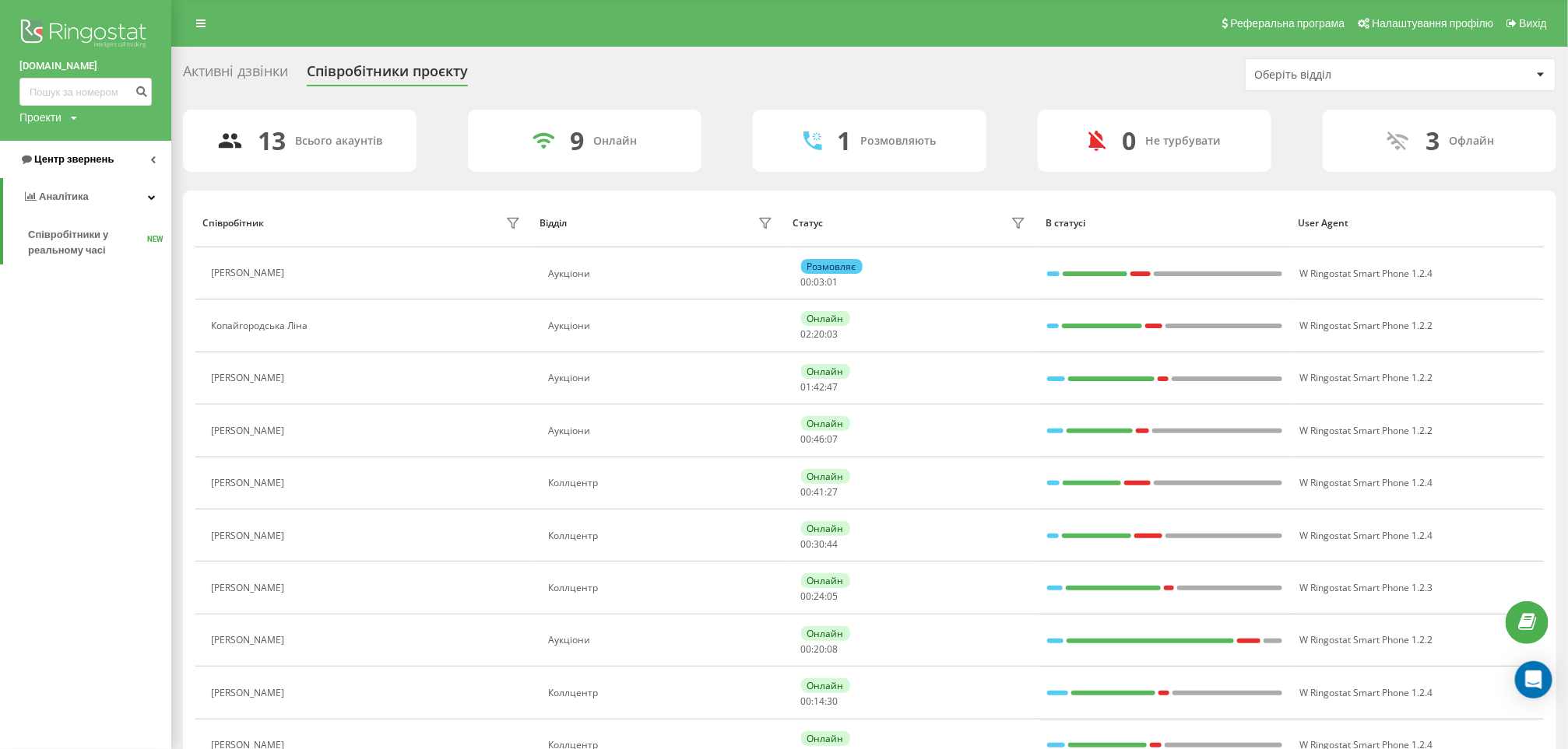
click at [79, 145] on link "Центр звернень" at bounding box center [85, 159] width 171 height 37
click at [43, 265] on span "Звіт про пропущені необроблені дзвінки" at bounding box center [96, 261] width 135 height 31
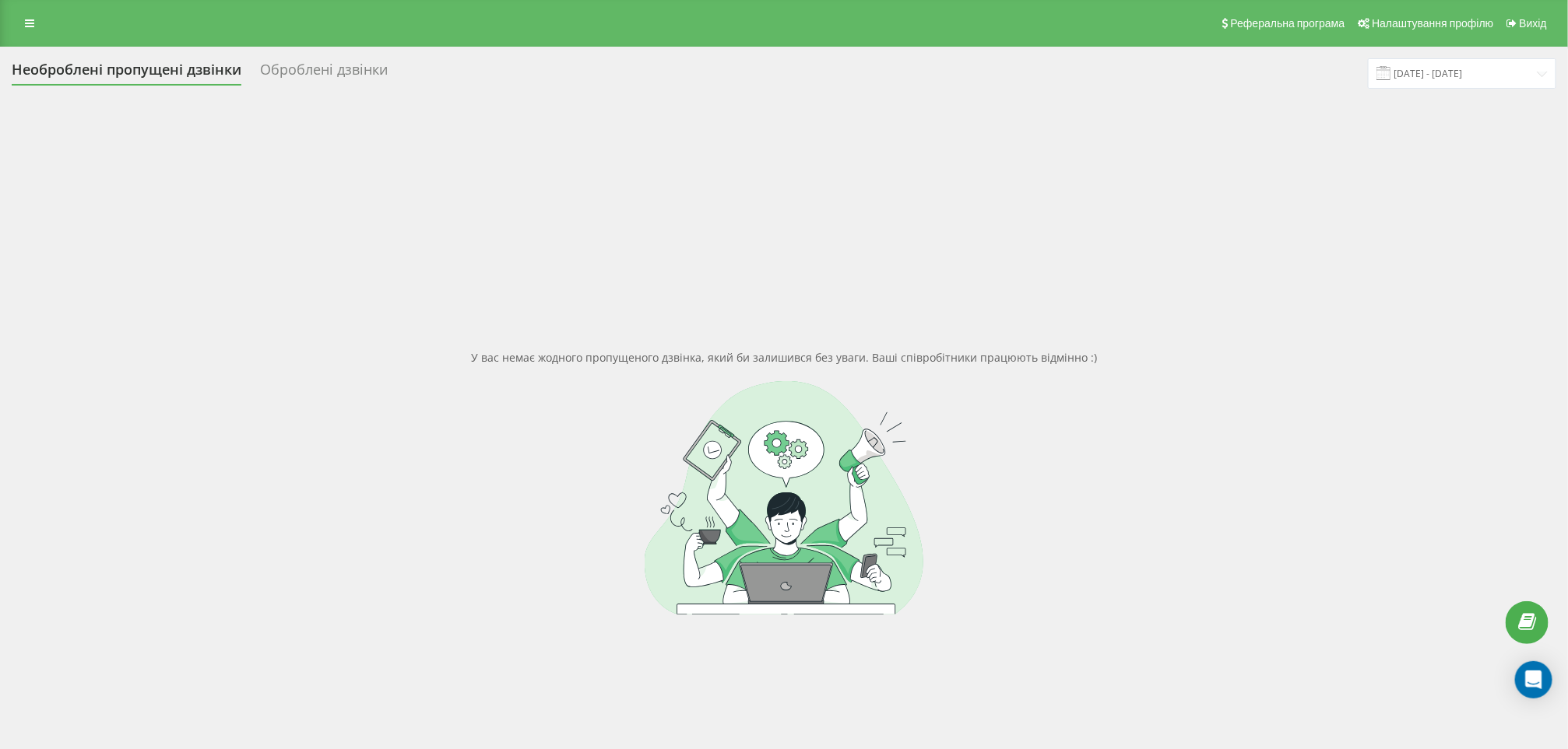
click at [26, 35] on div "Реферальна програма Налаштування профілю Вихід" at bounding box center [784, 23] width 1568 height 47
click at [33, 18] on icon at bounding box center [30, 23] width 10 height 11
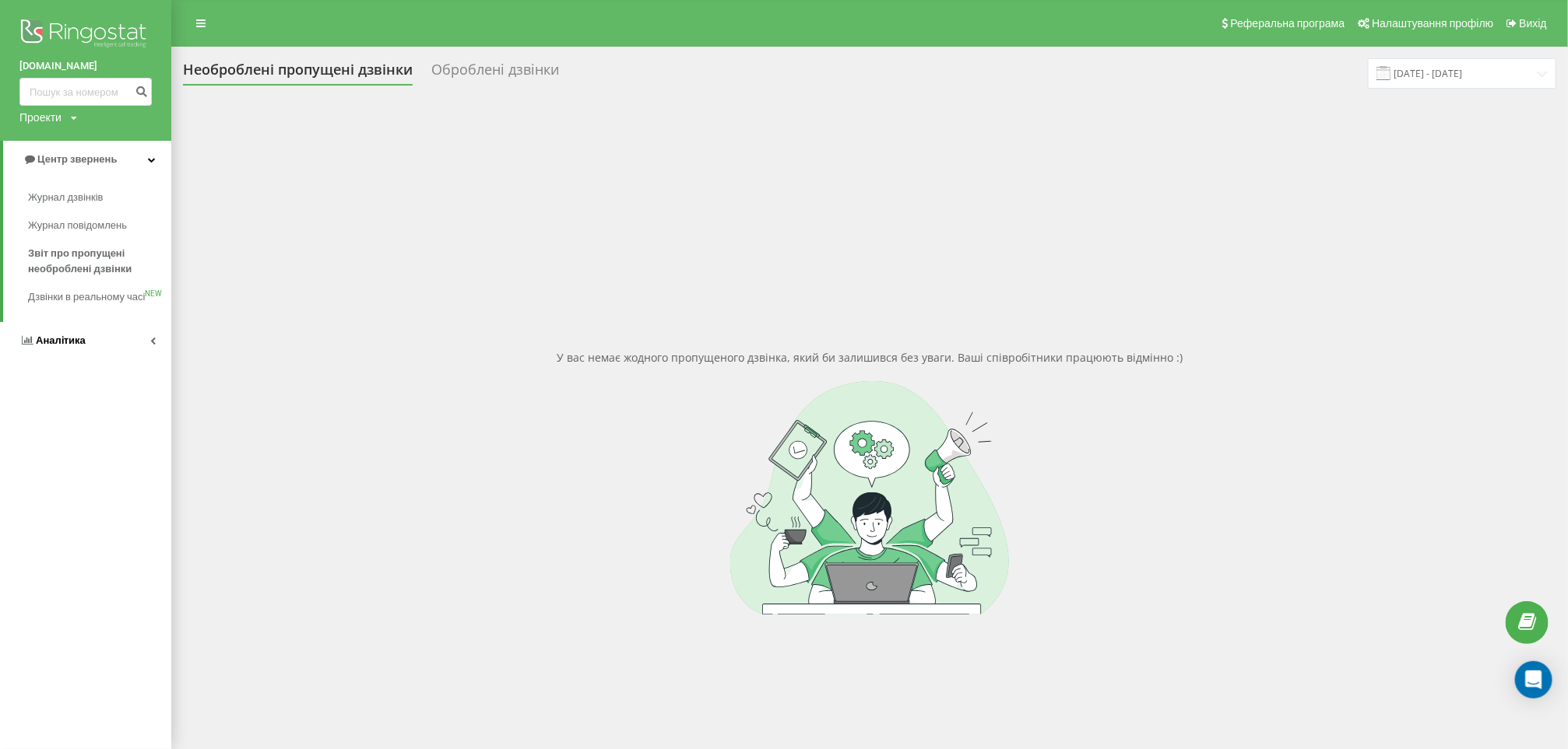
click at [52, 345] on link "Аналiтика" at bounding box center [85, 340] width 171 height 37
click at [108, 157] on span "Центр звернень" at bounding box center [73, 159] width 79 height 11
click at [76, 257] on span "Звіт про пропущені необроблені дзвінки" at bounding box center [96, 261] width 135 height 31
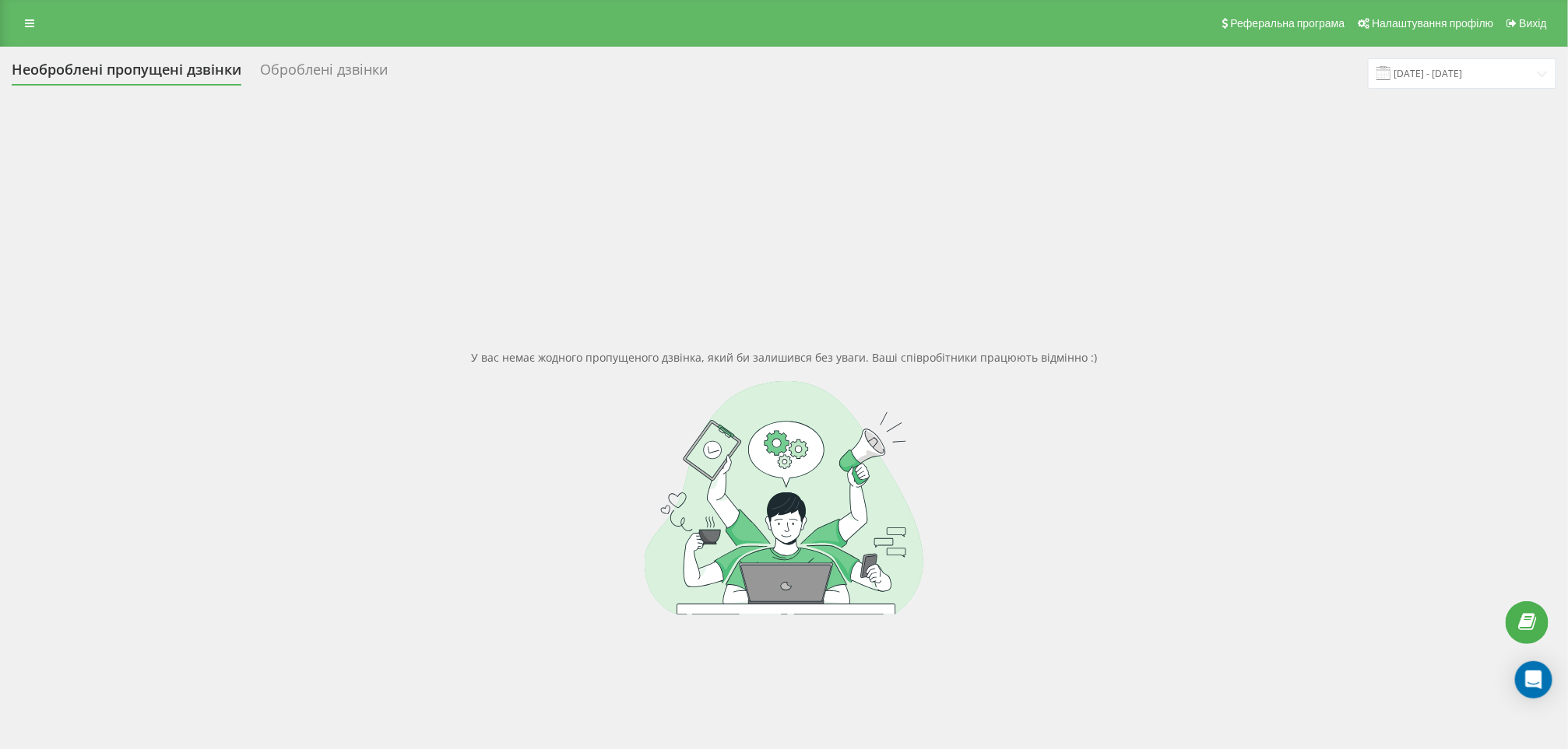
click at [30, 35] on div "Реферальна програма Налаштування профілю Вихід" at bounding box center [784, 23] width 1568 height 47
click at [30, 28] on icon at bounding box center [30, 23] width 10 height 11
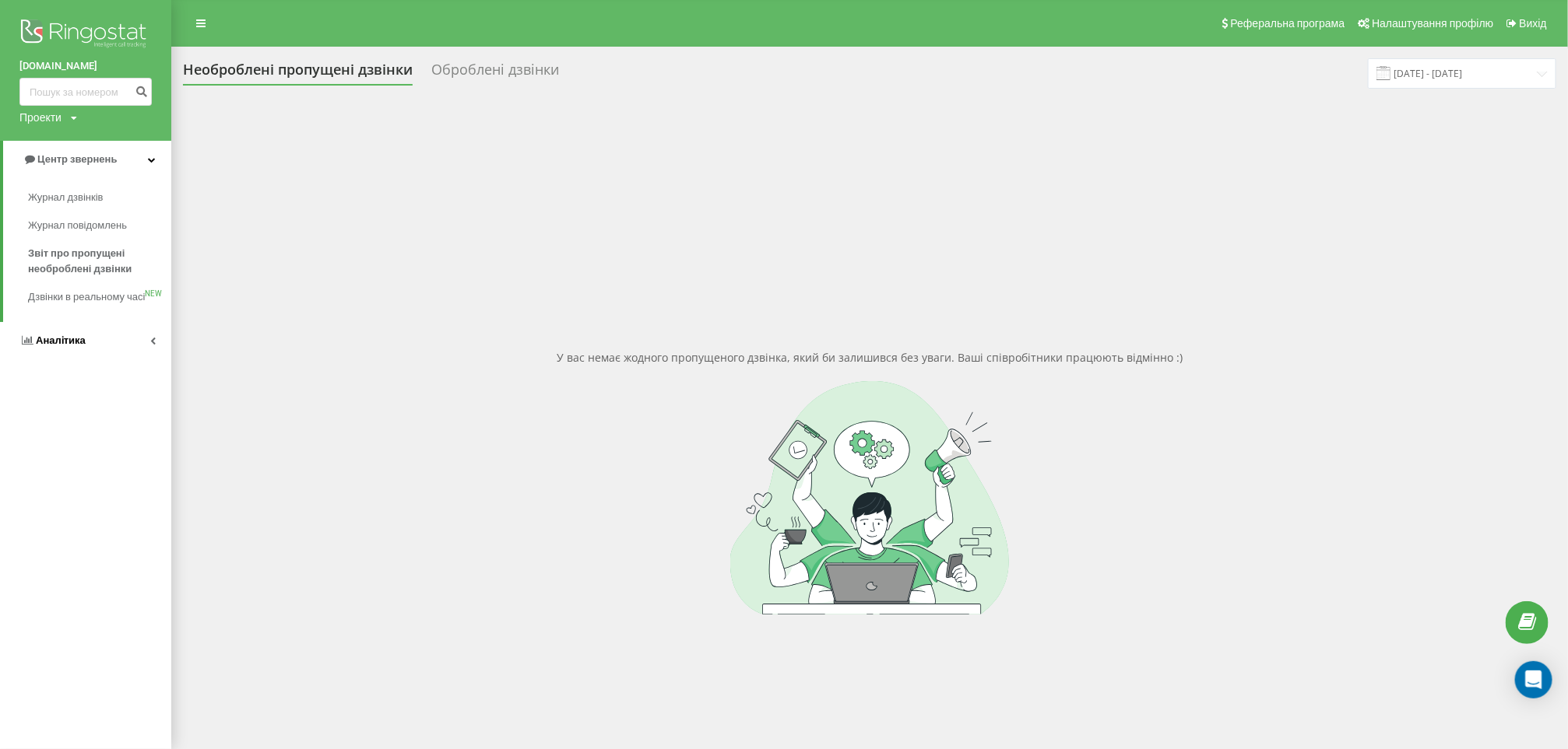
click at [38, 343] on link "Аналiтика" at bounding box center [85, 340] width 171 height 37
click at [122, 150] on link "Центр звернень" at bounding box center [85, 159] width 171 height 37
click at [79, 346] on span "Аналiтика" at bounding box center [60, 340] width 49 height 11
click at [115, 149] on link "Центр звернень" at bounding box center [85, 159] width 171 height 37
click at [99, 359] on link "Аналiтика" at bounding box center [85, 340] width 171 height 37
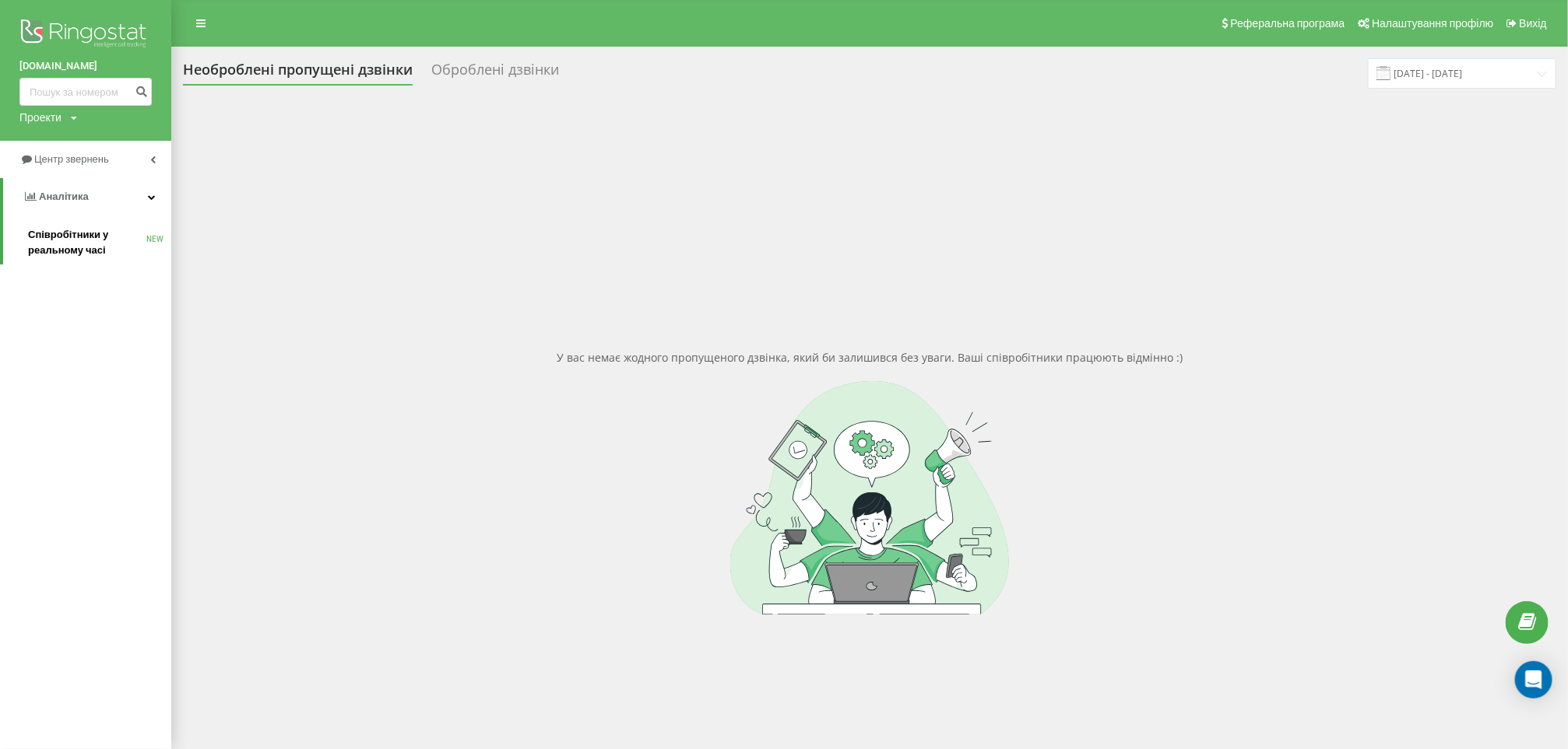
click at [80, 243] on span "Співробітники у реальному часі" at bounding box center [87, 243] width 118 height 31
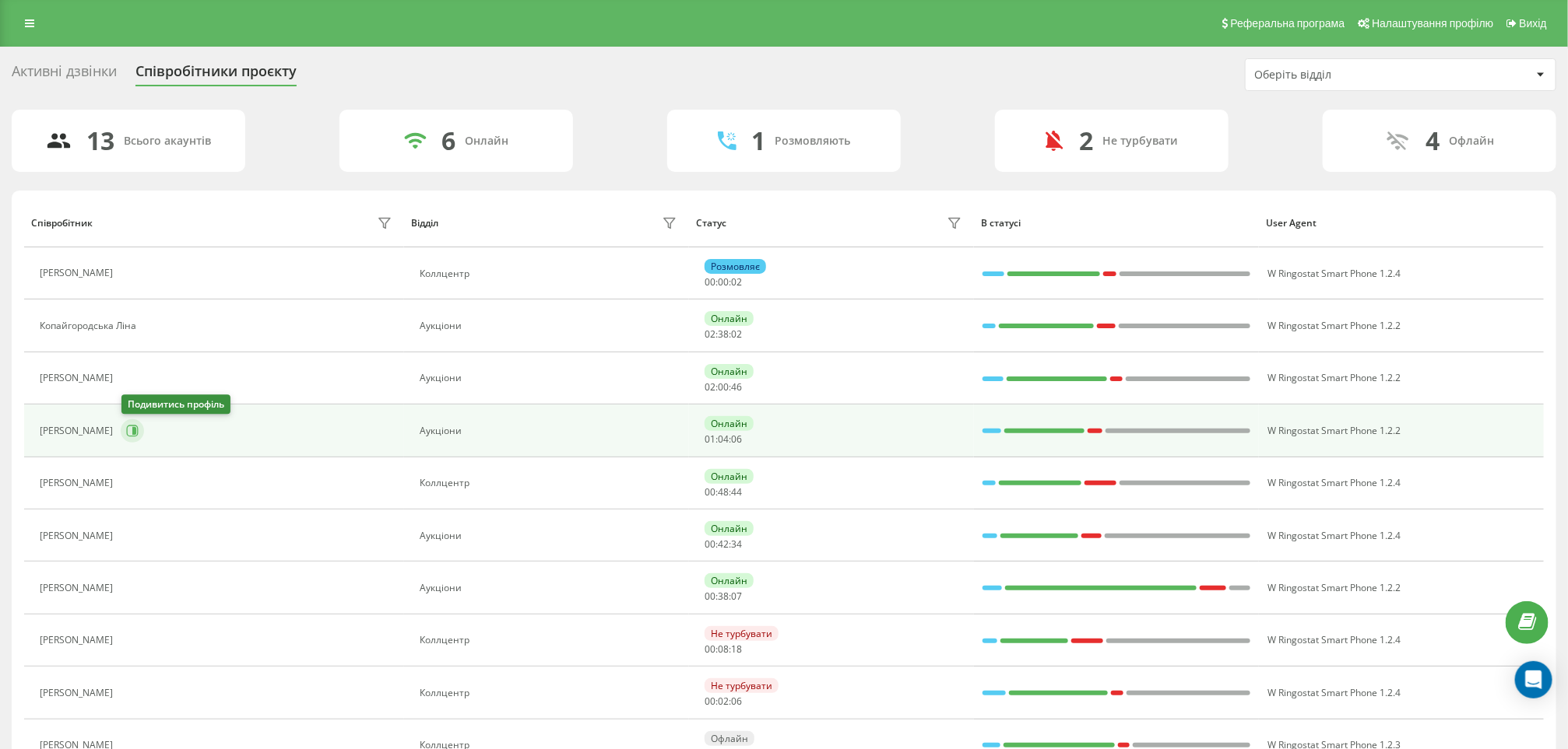
click at [140, 430] on button at bounding box center [132, 430] width 23 height 23
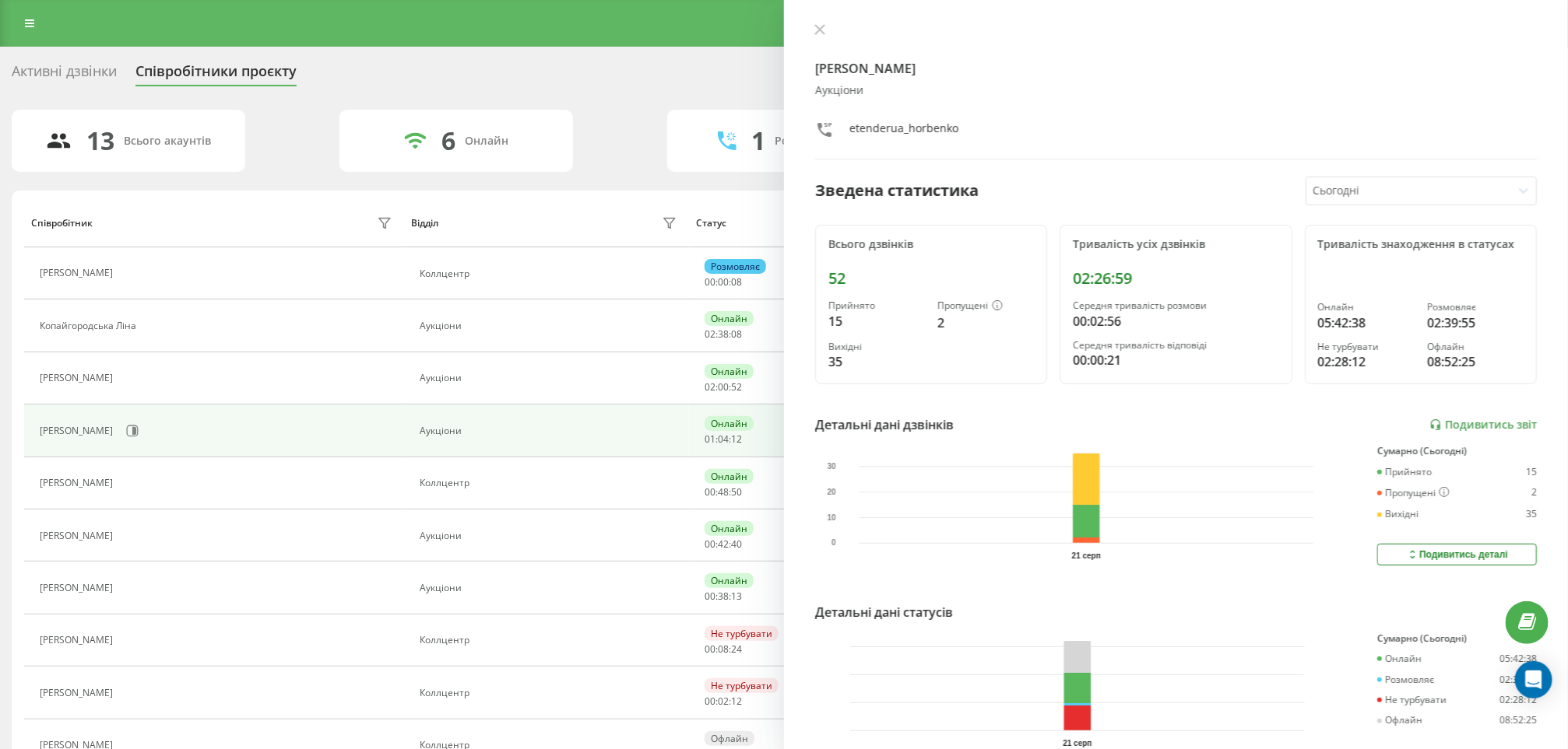
click at [827, 22] on div "Горбенко Антон Аукціони etenderua_horbenko Зведена статистика Сьогодні Всього д…" at bounding box center [1176, 374] width 784 height 749
click at [818, 37] on button at bounding box center [819, 30] width 20 height 15
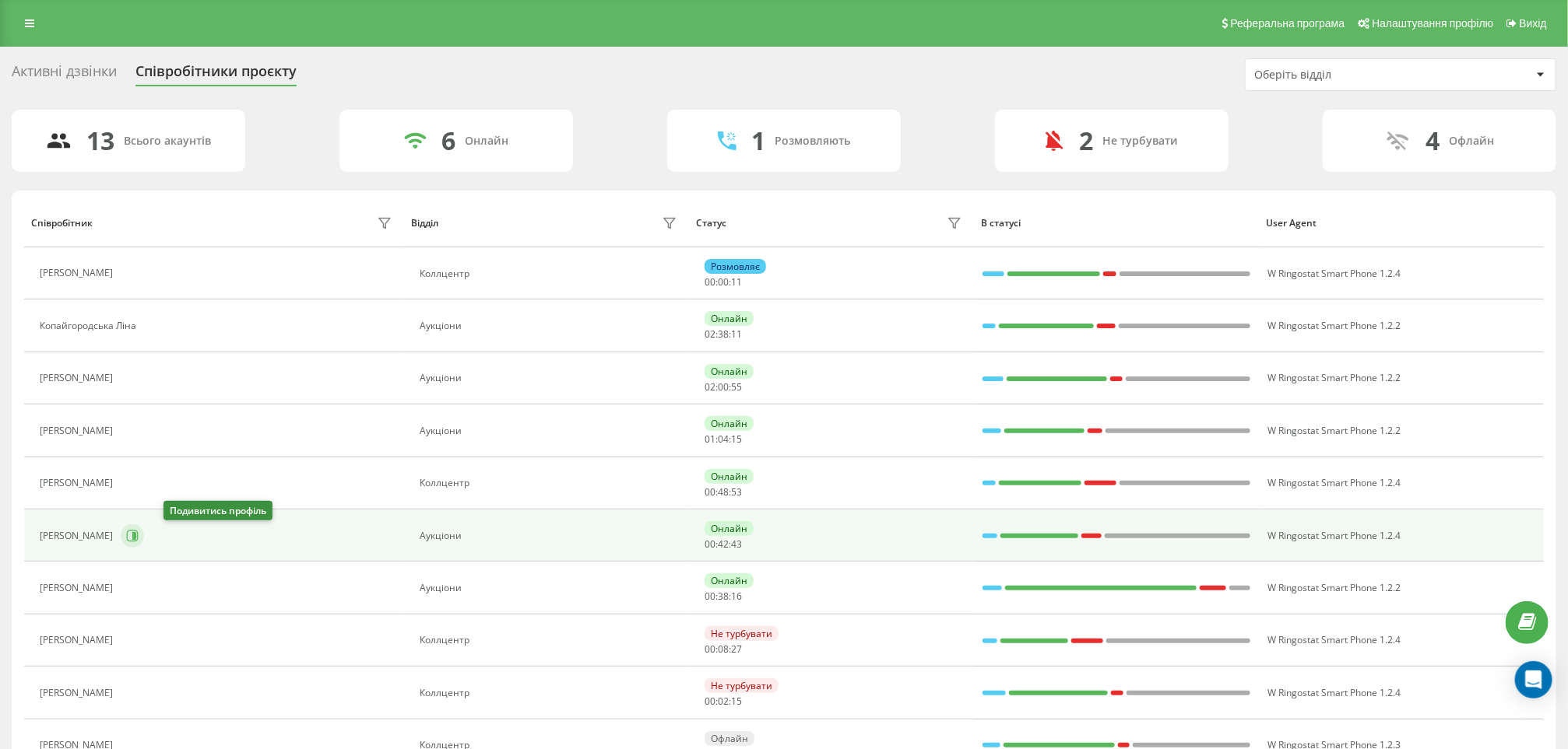
click at [139, 540] on icon at bounding box center [132, 536] width 12 height 12
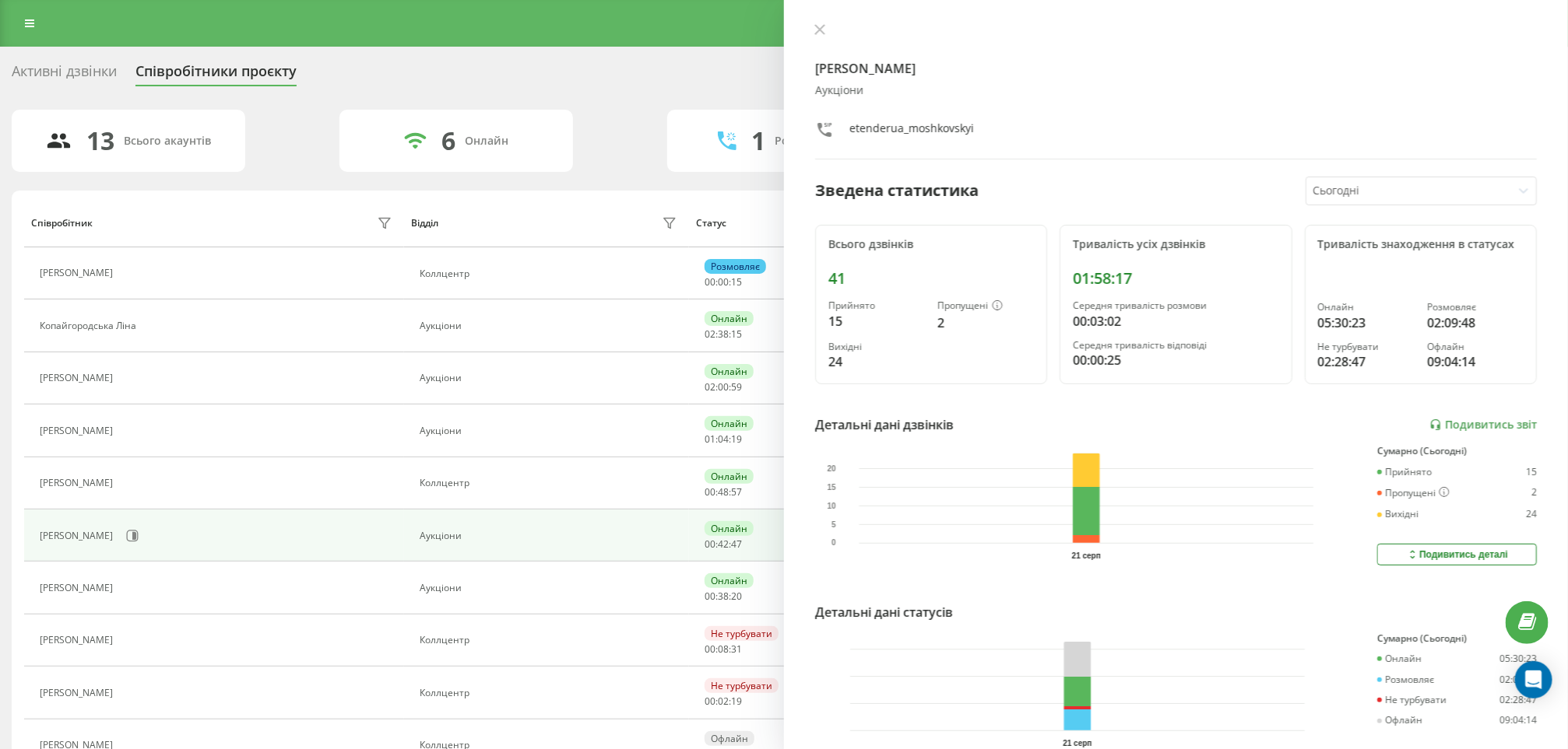
drag, startPoint x: 815, startPoint y: 29, endPoint x: 771, endPoint y: 35, distance: 44.4
click at [816, 29] on icon at bounding box center [820, 30] width 11 height 11
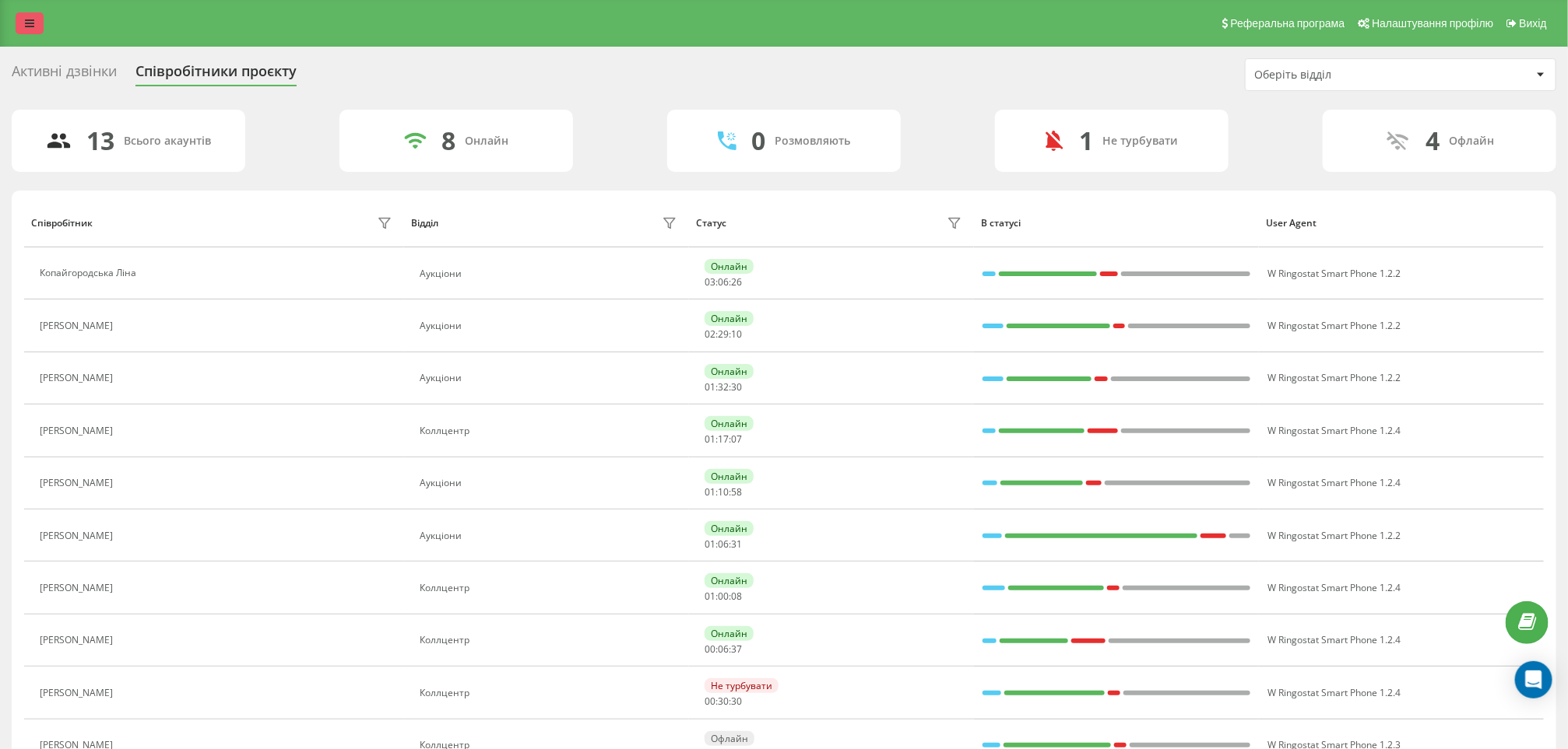
click at [31, 26] on icon at bounding box center [30, 23] width 10 height 11
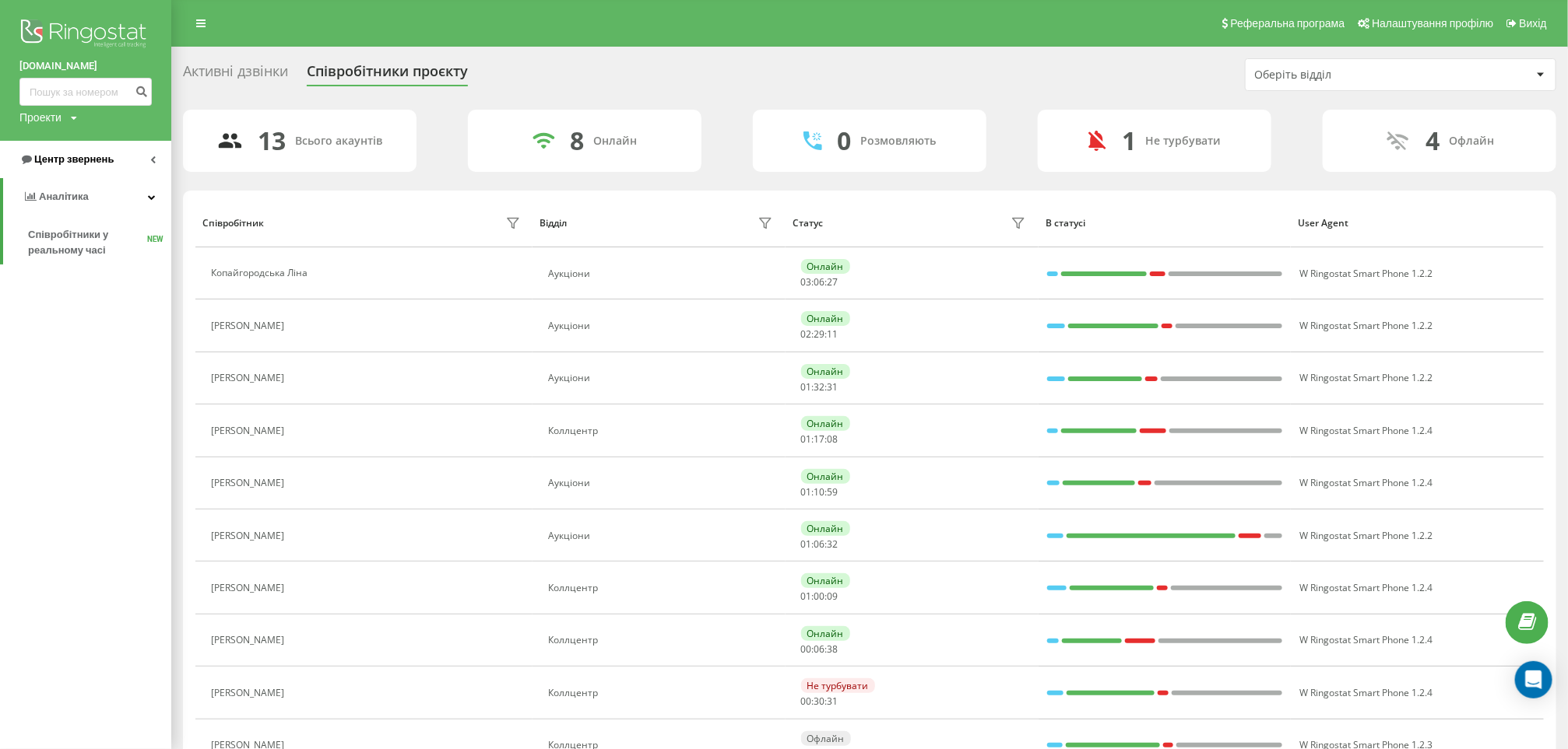
click at [68, 157] on span "Центр звернень" at bounding box center [73, 159] width 79 height 11
click at [73, 258] on span "Звіт про пропущені необроблені дзвінки" at bounding box center [96, 261] width 135 height 31
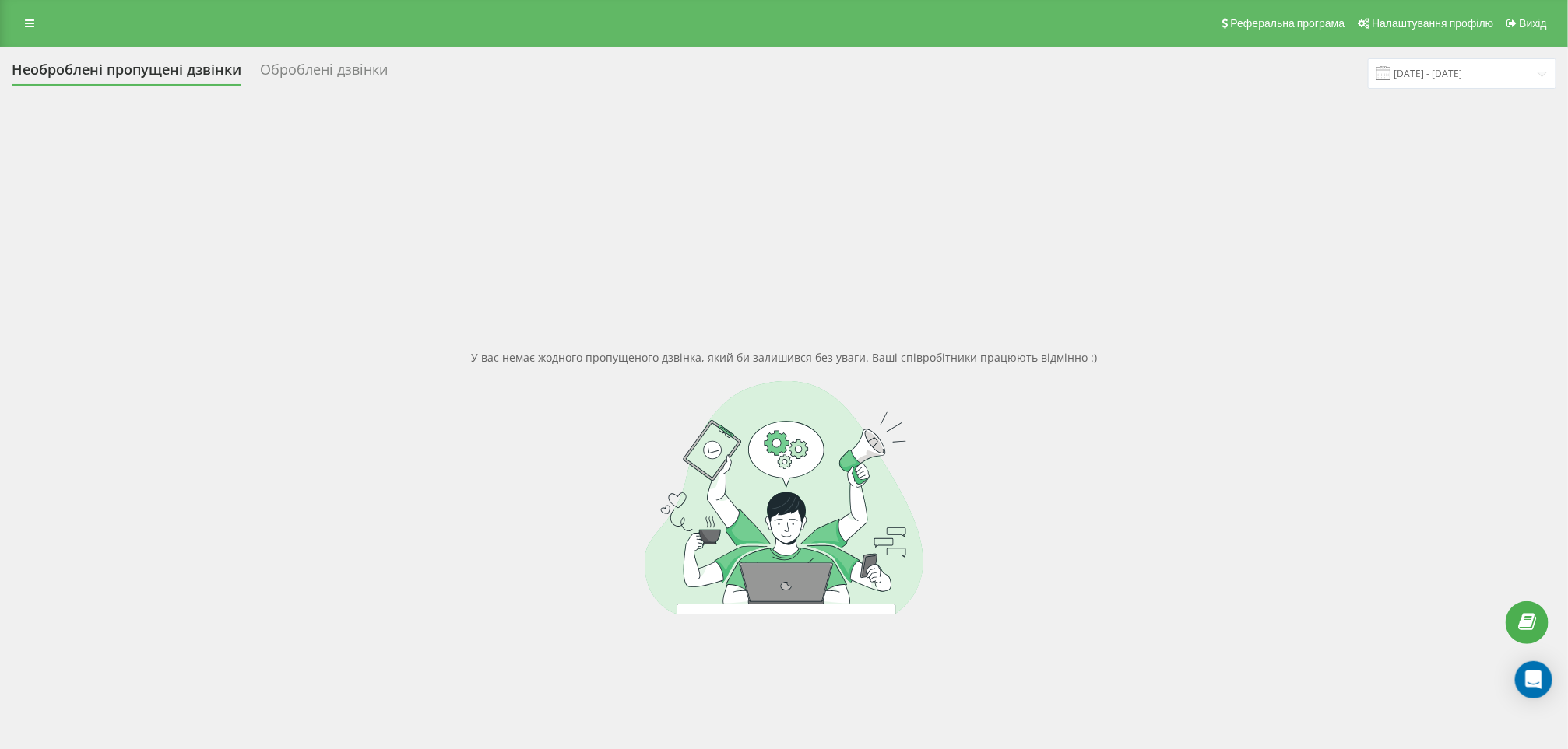
click at [0, 19] on html "e-tender.ua Проекти e-tender.ua Центр звернень Журнал дзвінків Журнал повідомле…" at bounding box center [784, 374] width 1568 height 749
click at [26, 26] on icon at bounding box center [30, 23] width 10 height 11
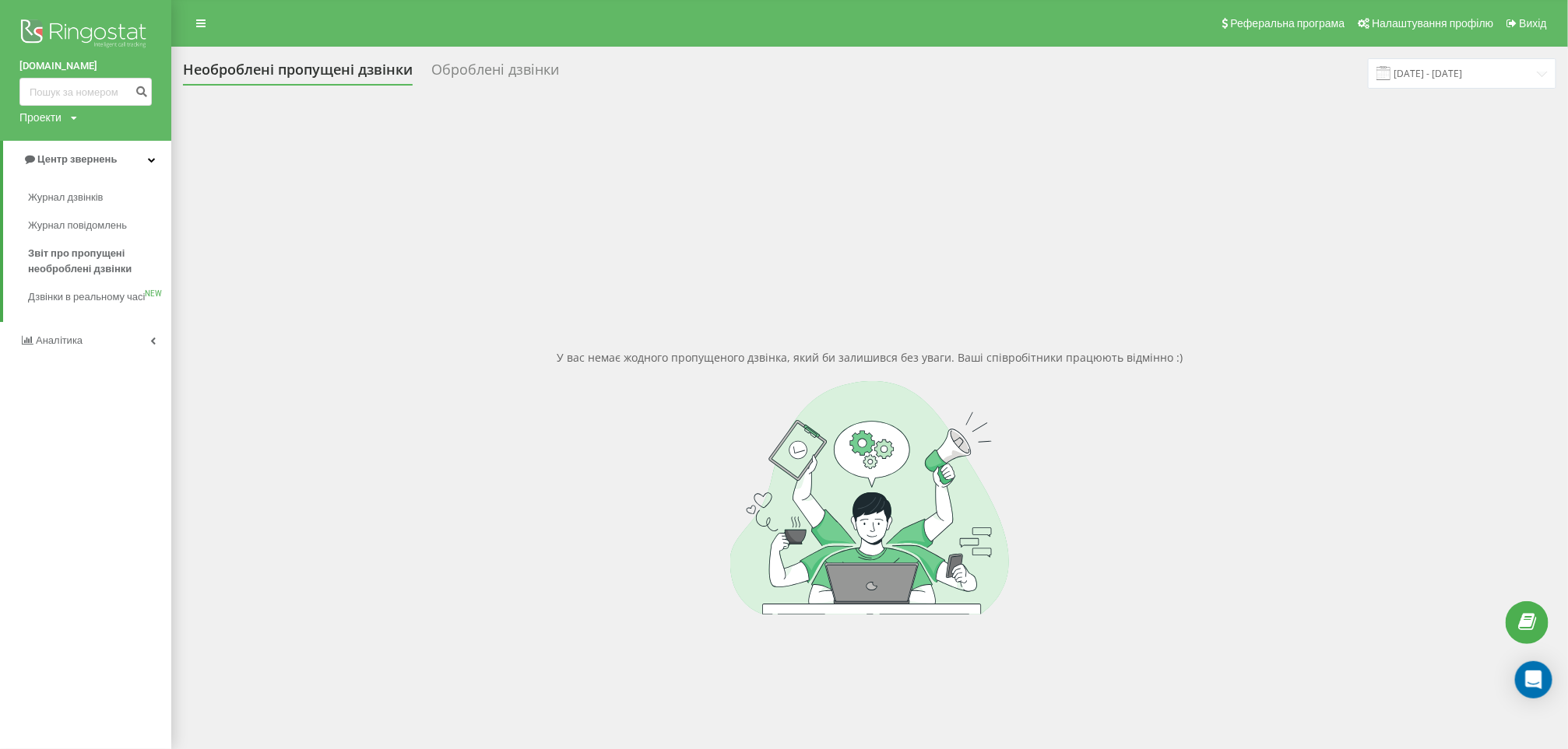
click at [65, 346] on link "Аналiтика" at bounding box center [85, 340] width 171 height 37
drag, startPoint x: 68, startPoint y: 286, endPoint x: 59, endPoint y: 260, distance: 27.5
click at [65, 286] on div "e-tender.ua Проекти e-tender.ua Центр звернень Аналiтика Співробітники у реальн…" at bounding box center [85, 374] width 171 height 749
click at [59, 260] on link "Співробітники у реальному часі NEW" at bounding box center [99, 243] width 143 height 43
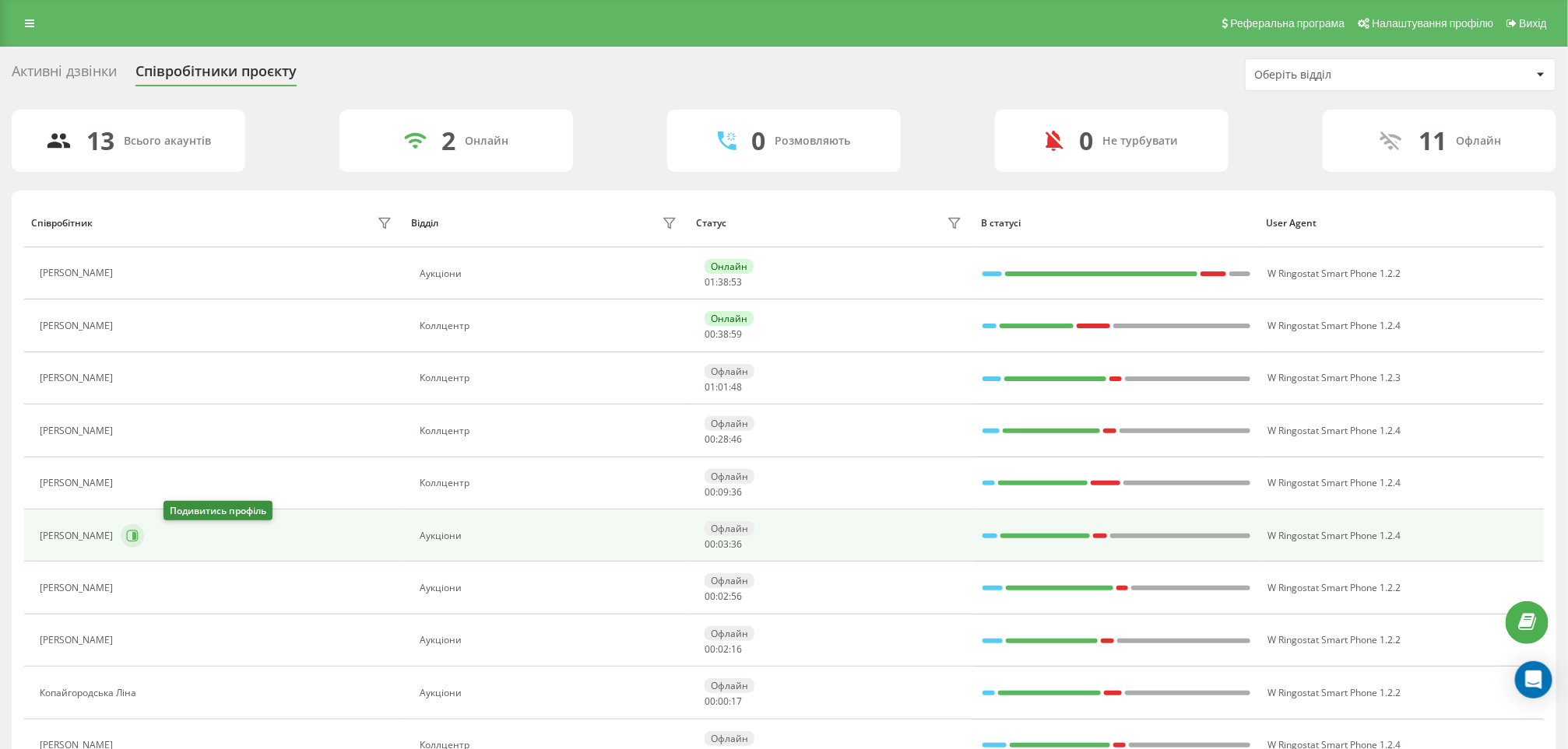
click at [139, 537] on icon at bounding box center [132, 536] width 12 height 12
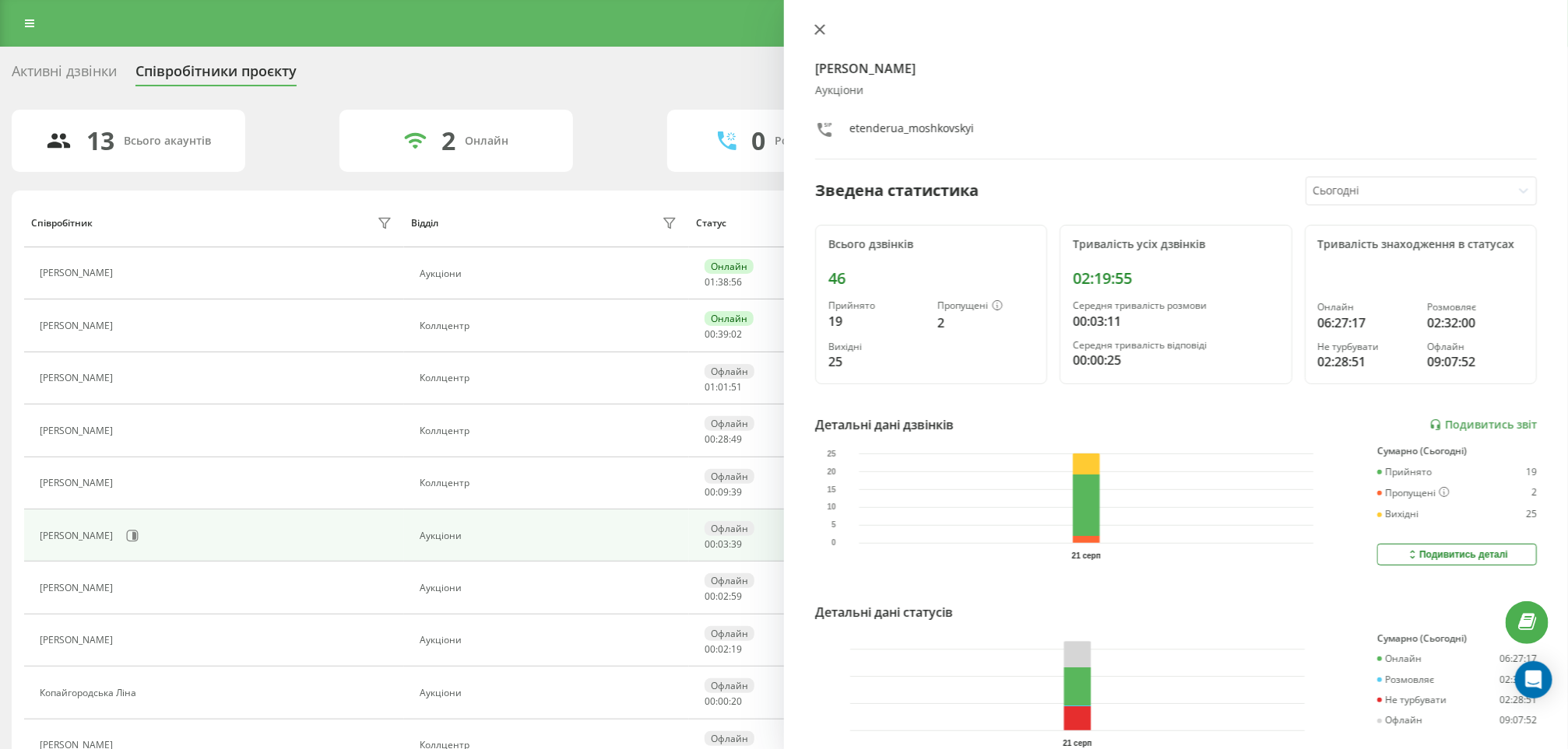
click at [813, 33] on button at bounding box center [819, 30] width 20 height 15
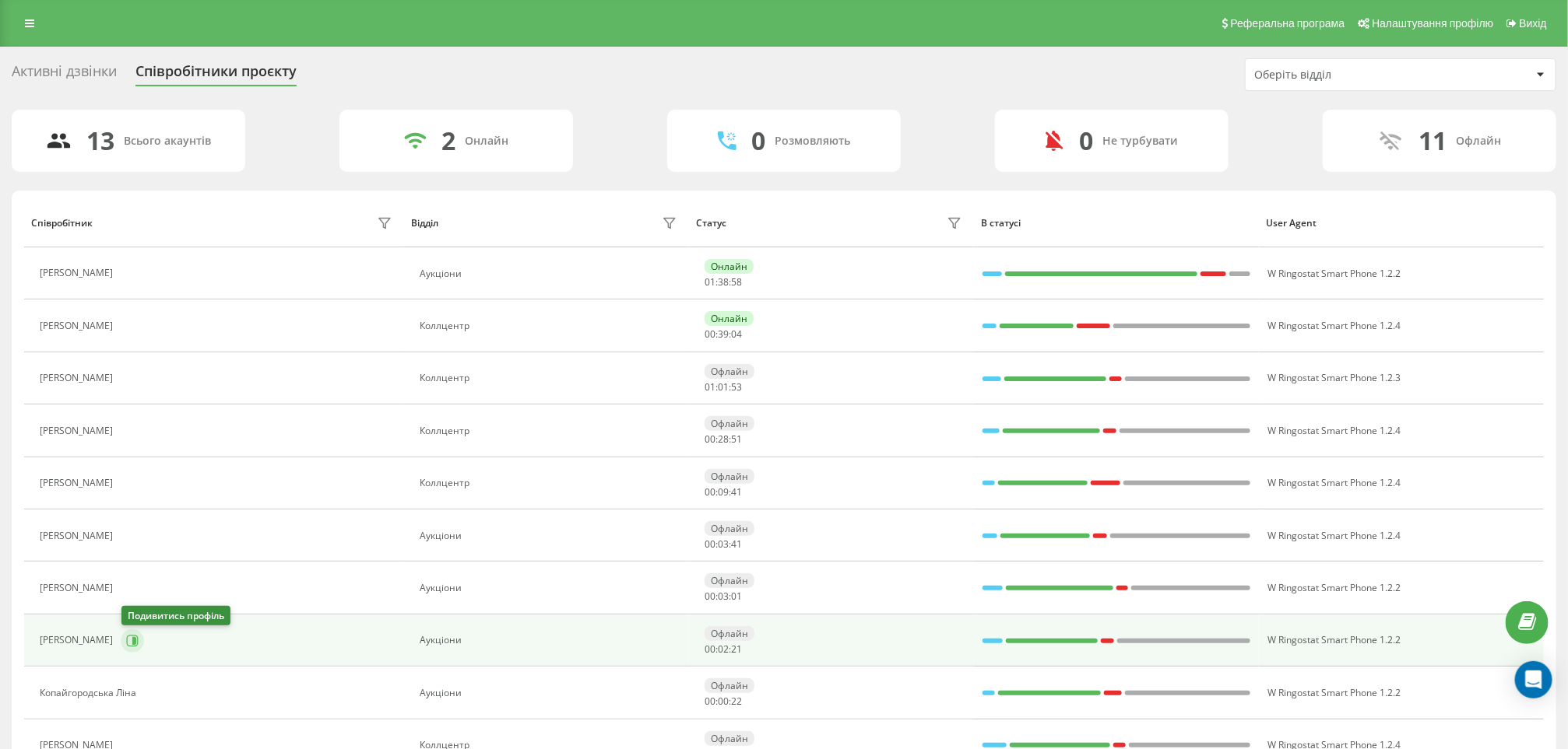
click at [132, 642] on icon at bounding box center [132, 641] width 12 height 12
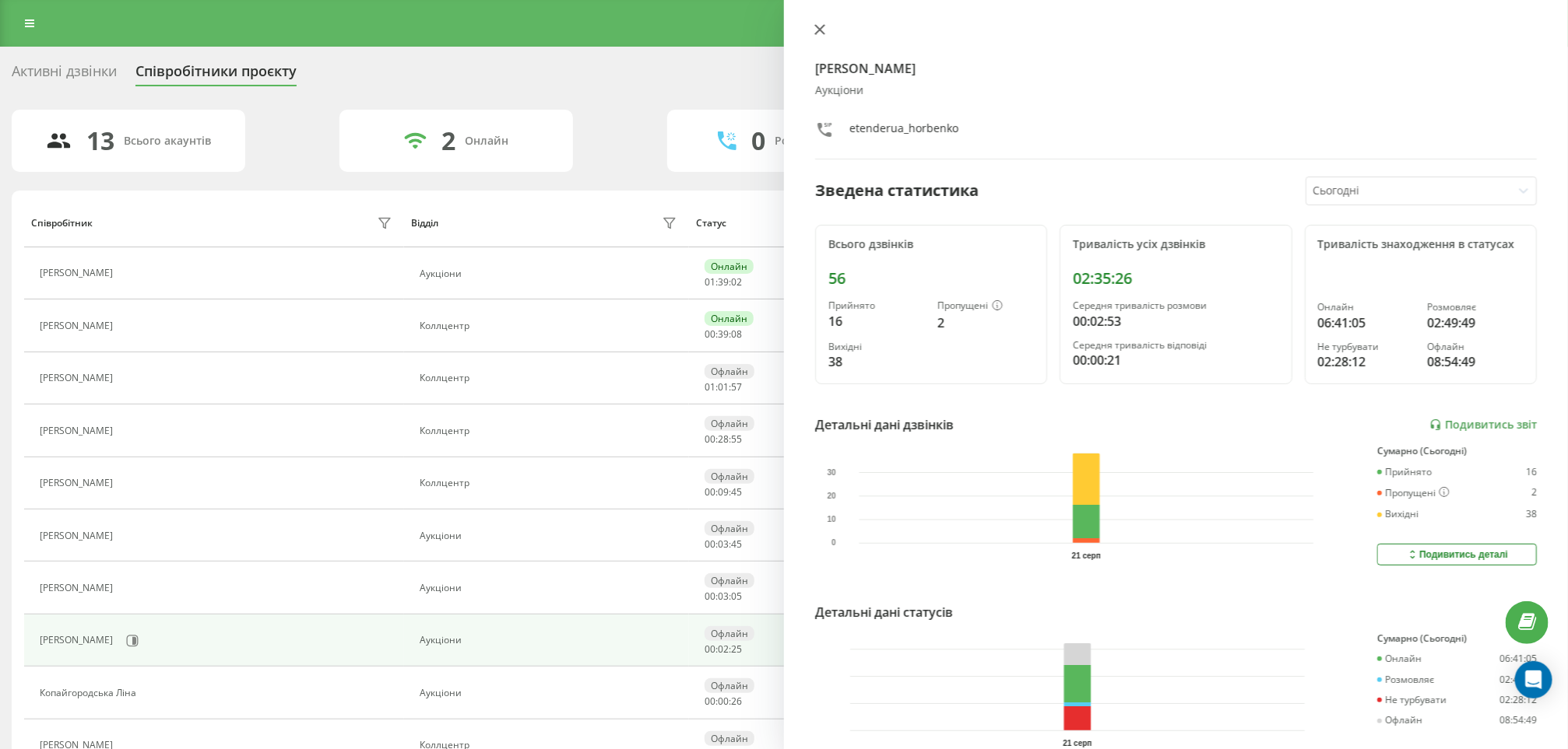
click at [813, 24] on button at bounding box center [819, 30] width 20 height 15
